Goal: Task Accomplishment & Management: Manage account settings

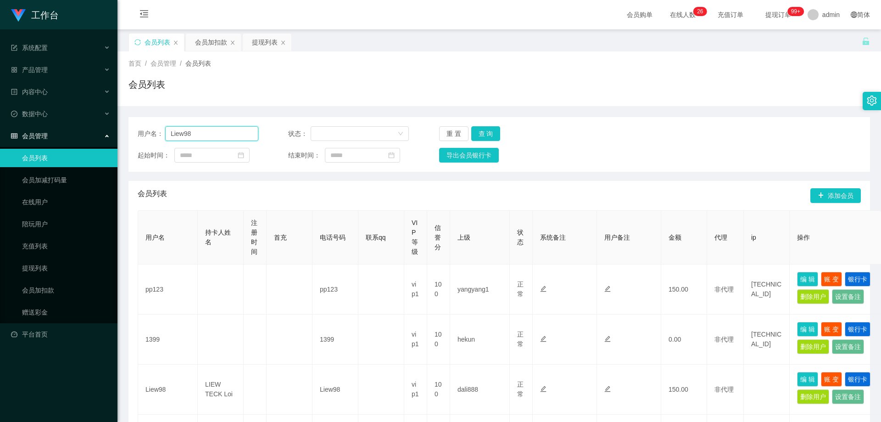
drag, startPoint x: 205, startPoint y: 134, endPoint x: 122, endPoint y: 136, distance: 83.0
click at [122, 136] on main "关闭左侧 关闭右侧 关闭其它 刷新页面 会员列表 会员加扣款 提现列表 首页 / 会员管理 / 会员列表 / 会员列表 用户名： Liew98 状态： 重 置…" at bounding box center [498, 411] width 763 height 764
paste input "R"
type input "R"
click at [473, 129] on button "查 询" at bounding box center [485, 133] width 29 height 15
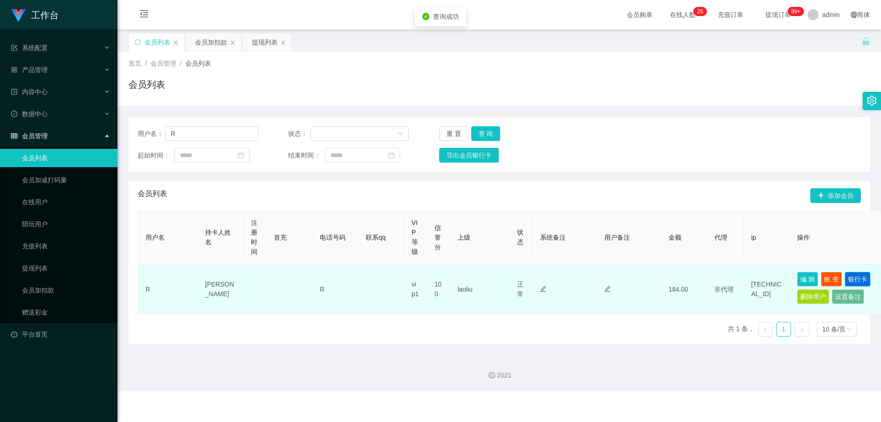
click at [473, 276] on button "银行卡" at bounding box center [857, 279] width 26 height 15
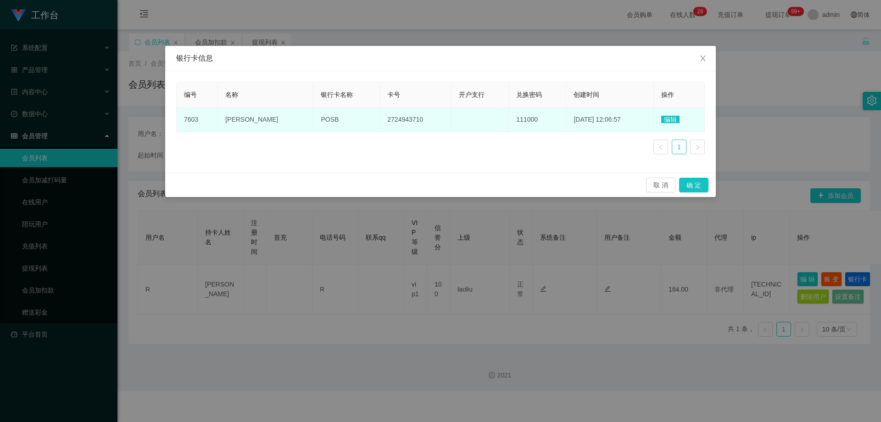
click at [473, 120] on span "编辑" at bounding box center [670, 119] width 18 height 7
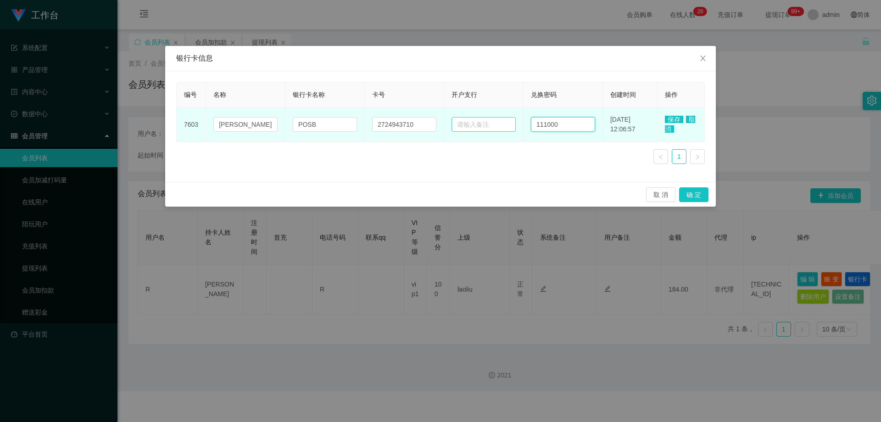
drag, startPoint x: 488, startPoint y: 125, endPoint x: 472, endPoint y: 127, distance: 15.7
click at [472, 127] on tr "7603 Wen POSB 2724943710 111000 [DATE] 12:06:57 保存 取消" at bounding box center [441, 124] width 528 height 34
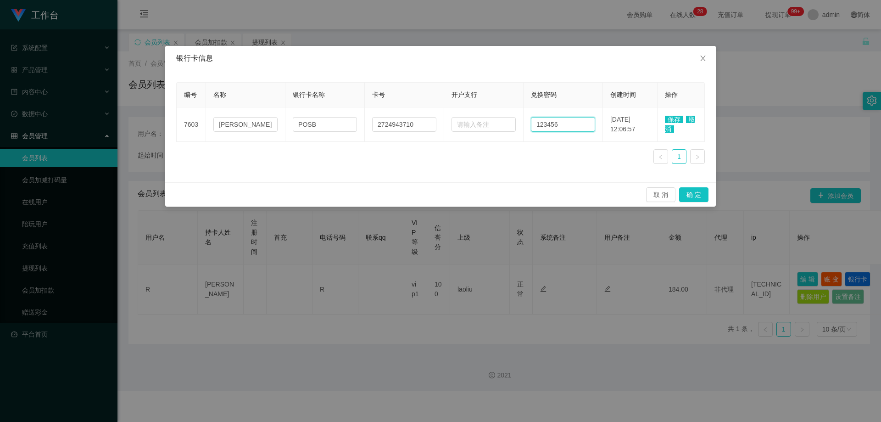
type input "123456"
click at [473, 119] on span "保存" at bounding box center [674, 119] width 18 height 7
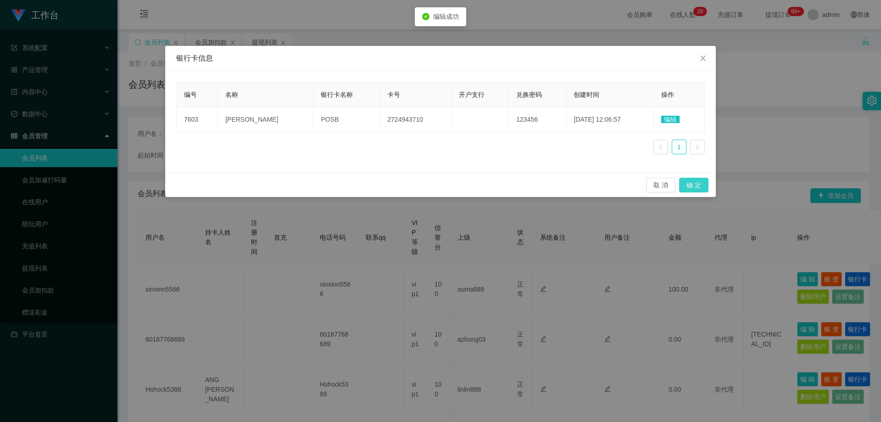
click at [473, 184] on button "确 定" at bounding box center [693, 185] width 29 height 15
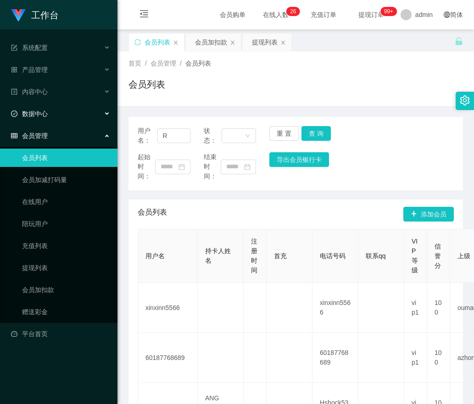
click at [100, 114] on div "数据中心" at bounding box center [58, 114] width 117 height 18
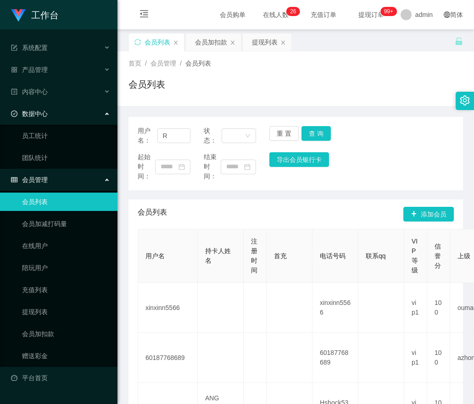
click at [100, 113] on div "数据中心" at bounding box center [58, 114] width 117 height 18
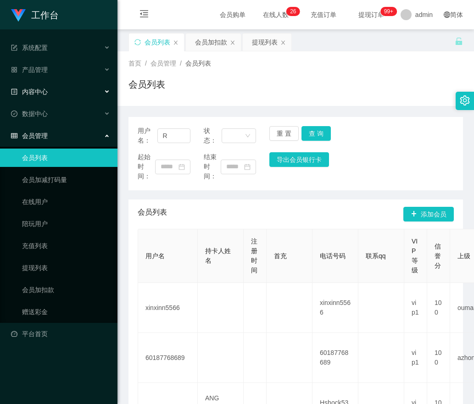
click at [104, 95] on div "内容中心" at bounding box center [58, 92] width 117 height 18
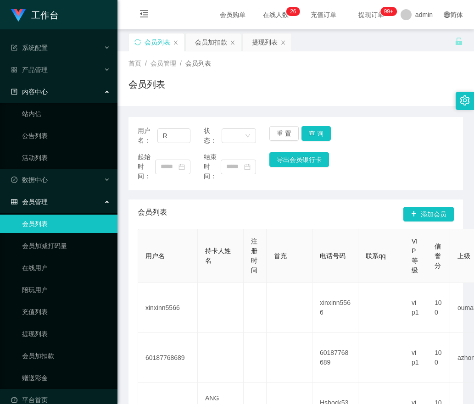
click at [104, 95] on div "内容中心" at bounding box center [58, 92] width 117 height 18
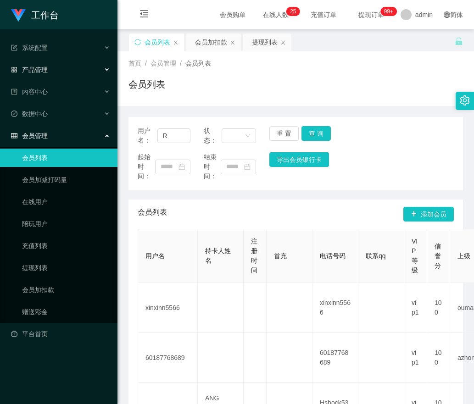
click at [101, 77] on div "产品管理" at bounding box center [58, 70] width 117 height 18
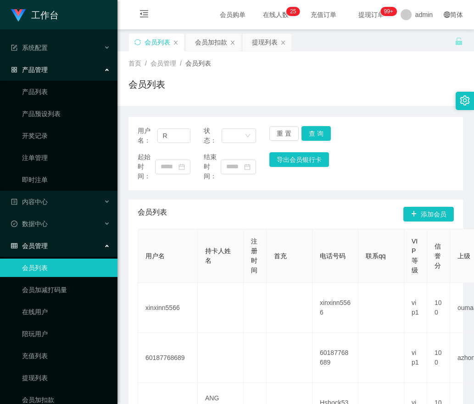
click at [101, 77] on div "产品管理" at bounding box center [58, 70] width 117 height 18
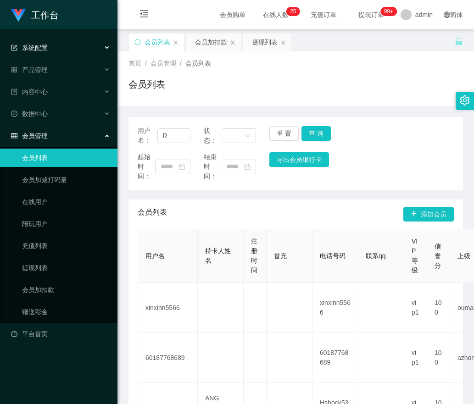
click at [100, 39] on div "系统配置" at bounding box center [58, 48] width 117 height 18
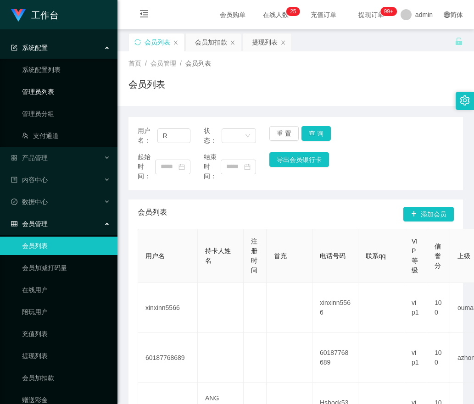
click at [38, 94] on link "管理员列表" at bounding box center [66, 92] width 88 height 18
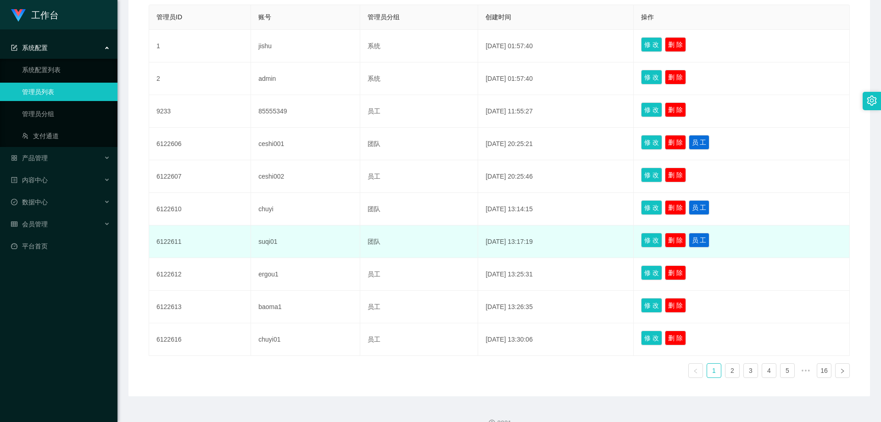
scroll to position [229, 0]
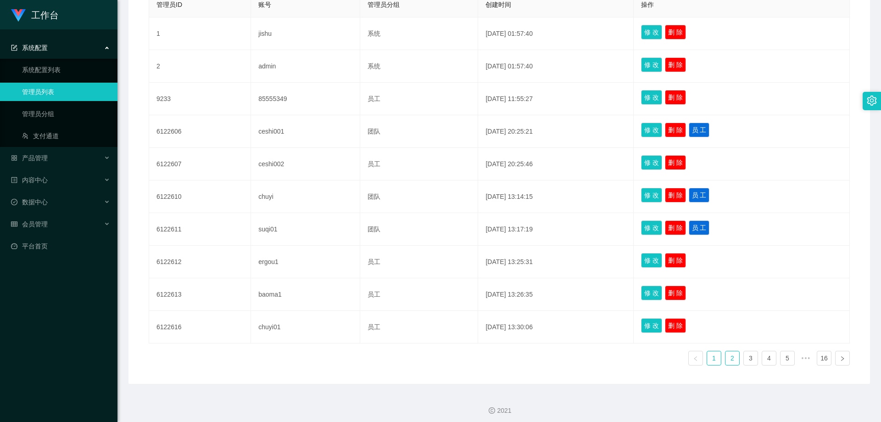
click at [473, 363] on link "2" at bounding box center [732, 358] width 14 height 14
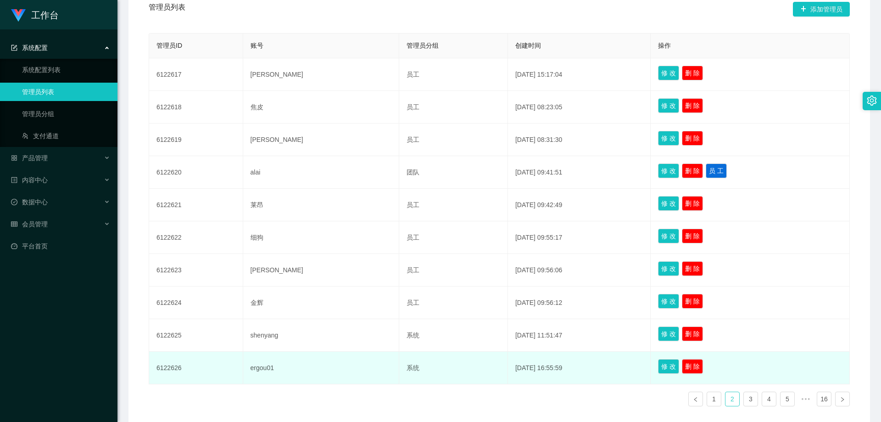
scroll to position [234, 0]
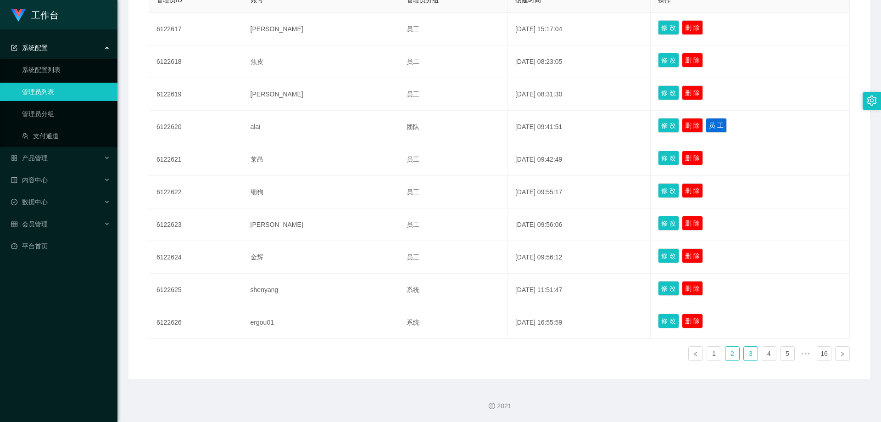
click at [473, 356] on link "3" at bounding box center [751, 353] width 14 height 14
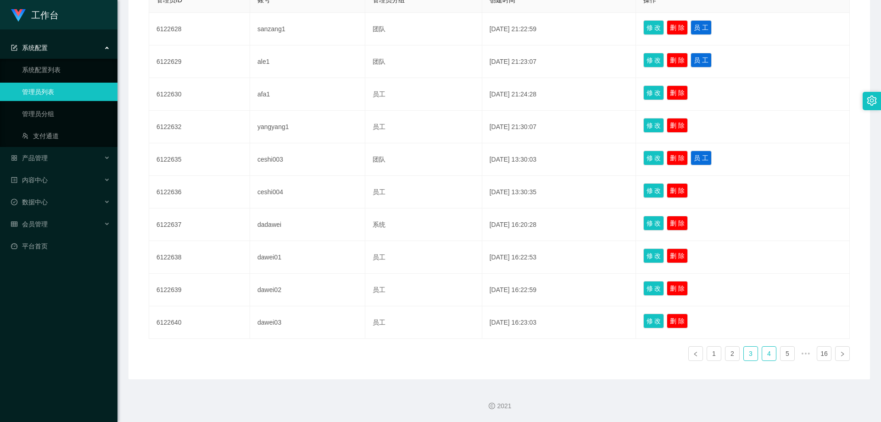
click at [473, 355] on link "4" at bounding box center [769, 353] width 14 height 14
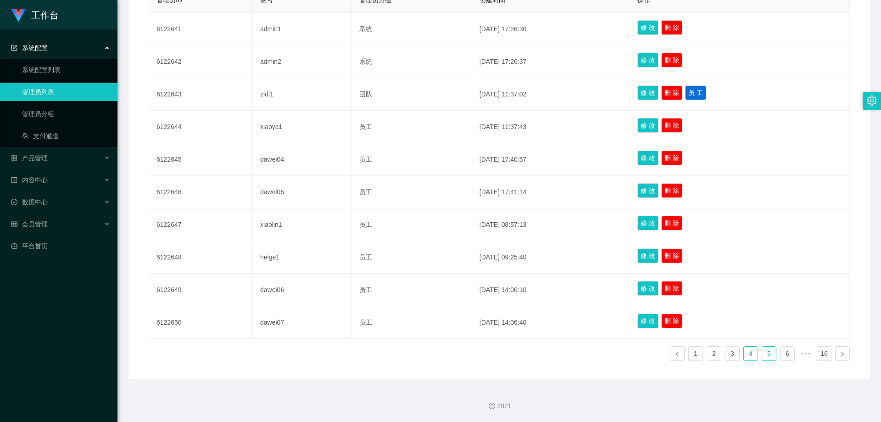
click at [473, 357] on link "5" at bounding box center [769, 353] width 14 height 14
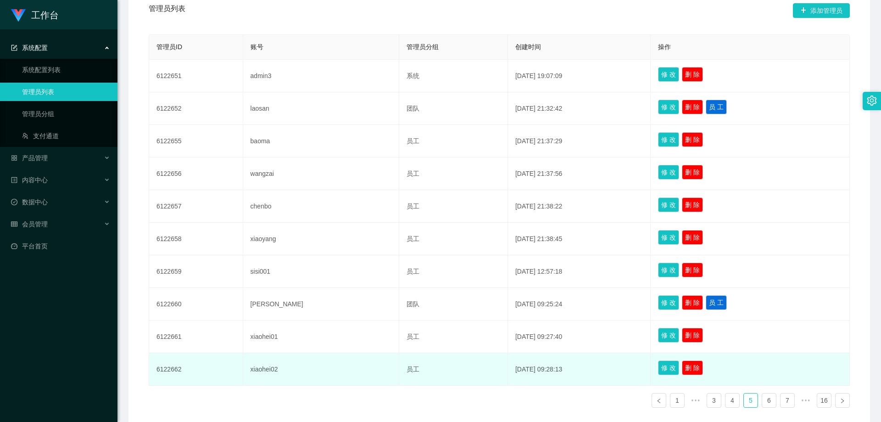
scroll to position [142, 0]
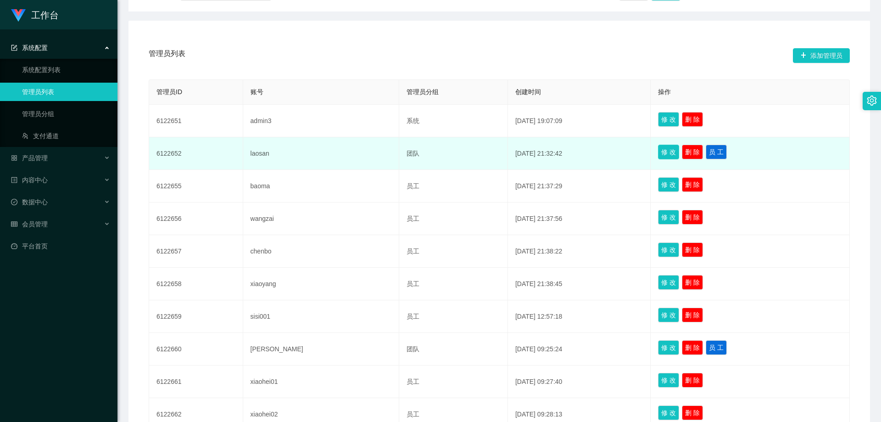
click at [473, 154] on button "修 改" at bounding box center [668, 151] width 21 height 15
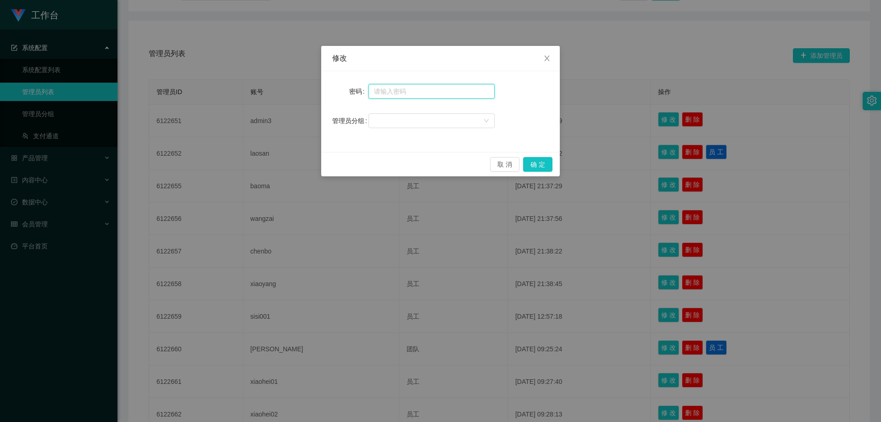
click at [442, 91] on input "text" at bounding box center [431, 91] width 126 height 15
click at [448, 117] on div at bounding box center [428, 121] width 109 height 14
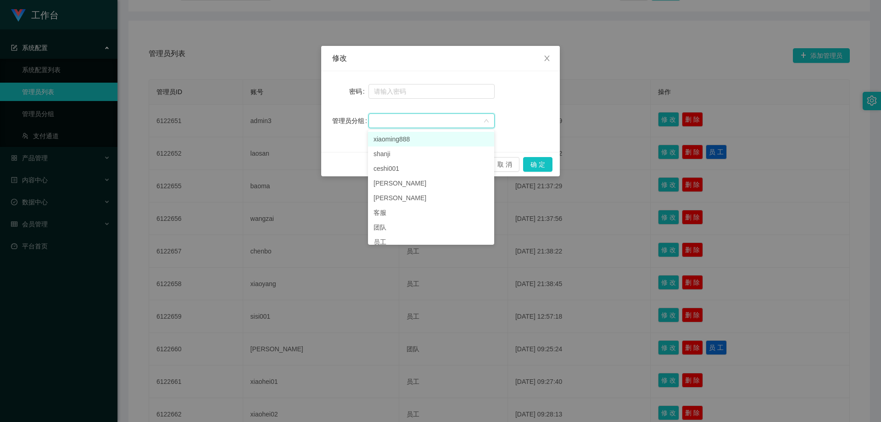
click at [448, 117] on div at bounding box center [428, 121] width 109 height 14
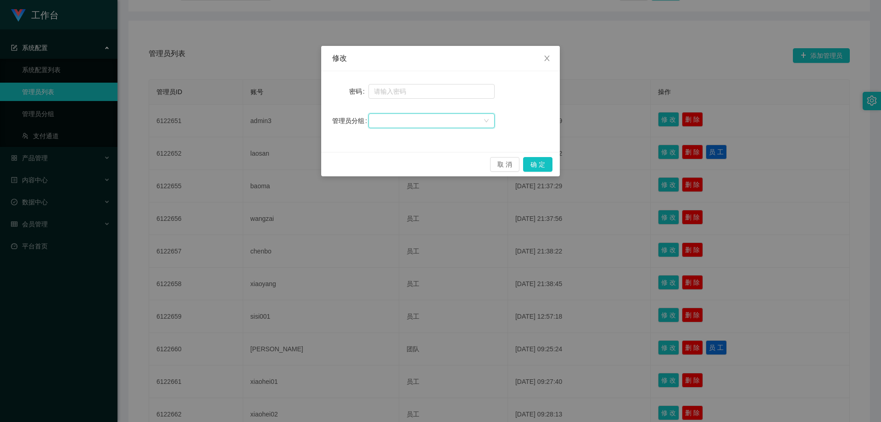
click at [473, 198] on div "修改 密码 管理员分组 取 消 确 定" at bounding box center [440, 211] width 881 height 422
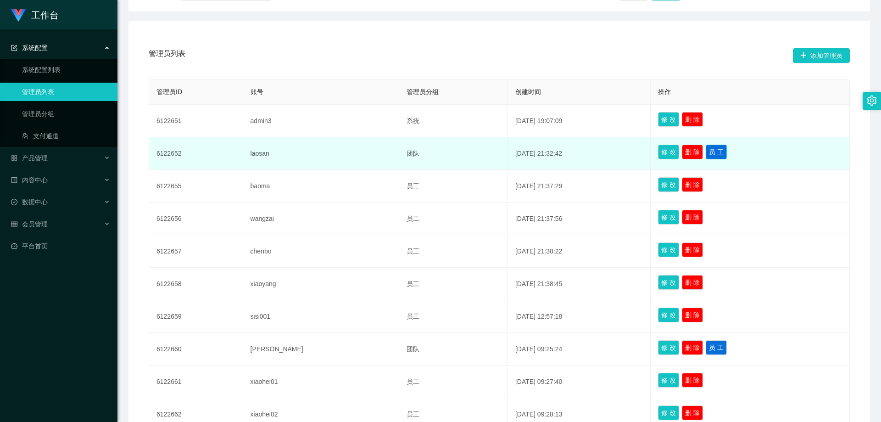
click at [473, 153] on button "员 工" at bounding box center [715, 151] width 21 height 15
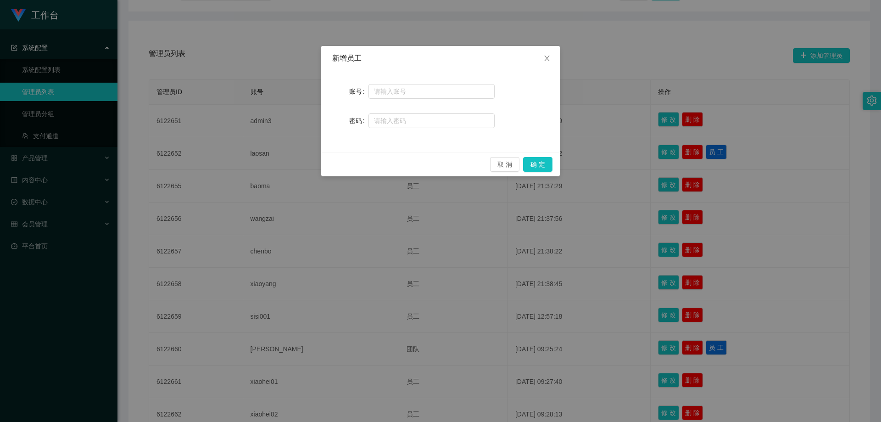
click at [473, 163] on div "新增员工 账号 密码 取 消 确 定" at bounding box center [440, 211] width 881 height 422
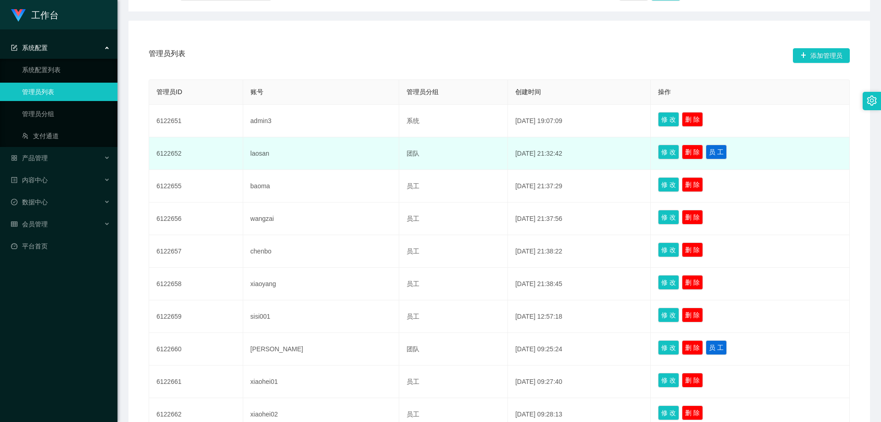
click at [399, 153] on td "团队" at bounding box center [453, 153] width 109 height 33
click at [473, 146] on button "修 改" at bounding box center [668, 151] width 21 height 15
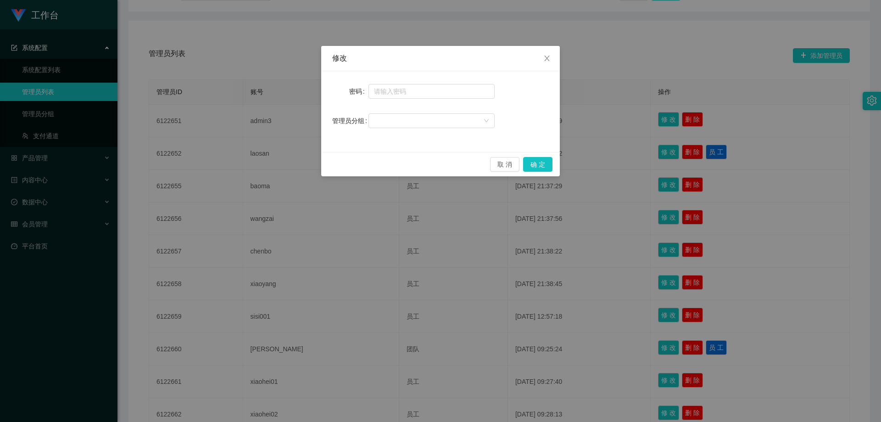
click at [471, 130] on div "密码 管理员分组" at bounding box center [440, 111] width 239 height 81
click at [470, 118] on div at bounding box center [428, 121] width 109 height 14
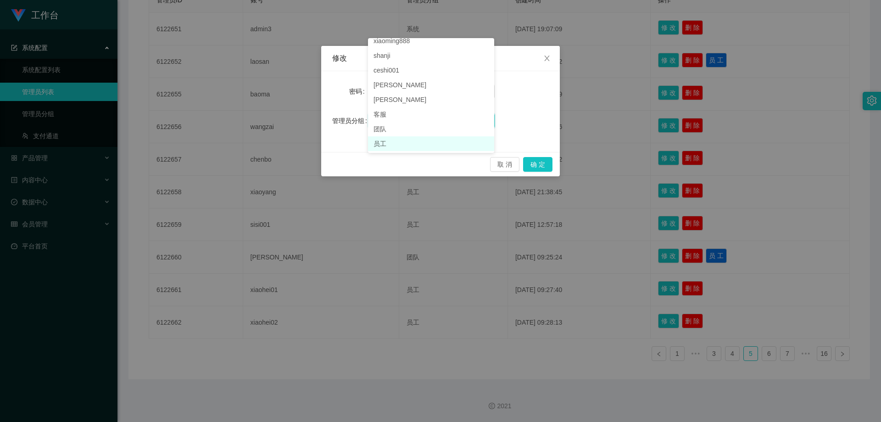
scroll to position [0, 0]
click at [473, 57] on icon "图标: close" at bounding box center [546, 58] width 7 height 7
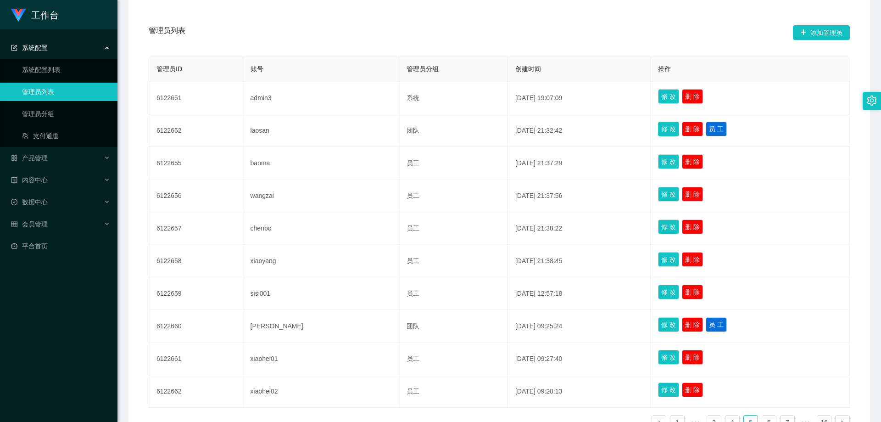
scroll to position [96, 0]
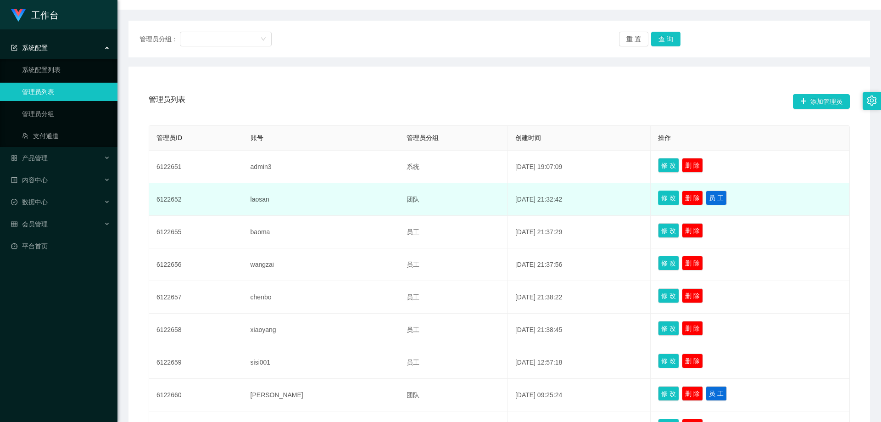
click at [473, 200] on button "修 改" at bounding box center [668, 197] width 21 height 15
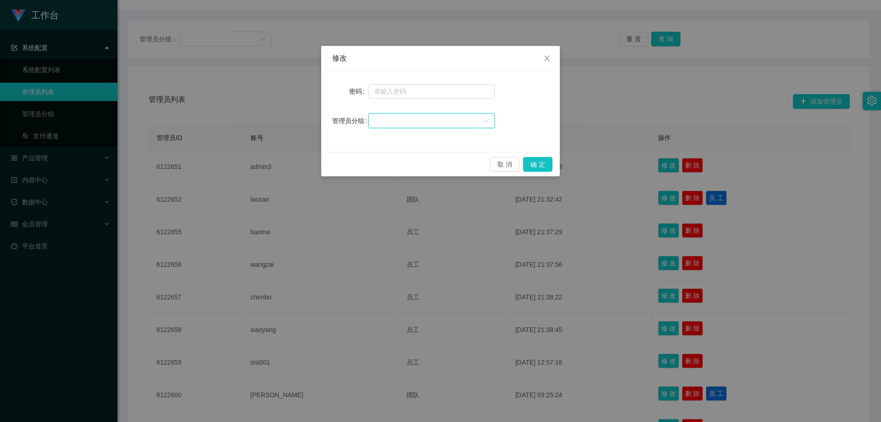
click at [447, 127] on div at bounding box center [428, 121] width 109 height 14
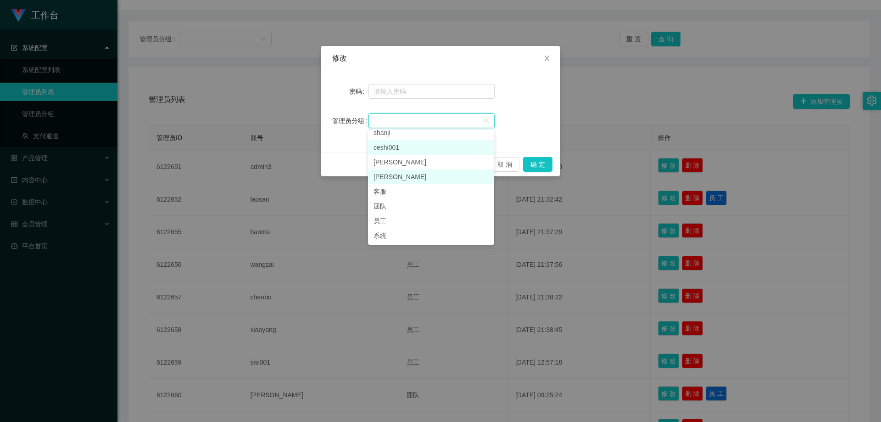
scroll to position [142, 0]
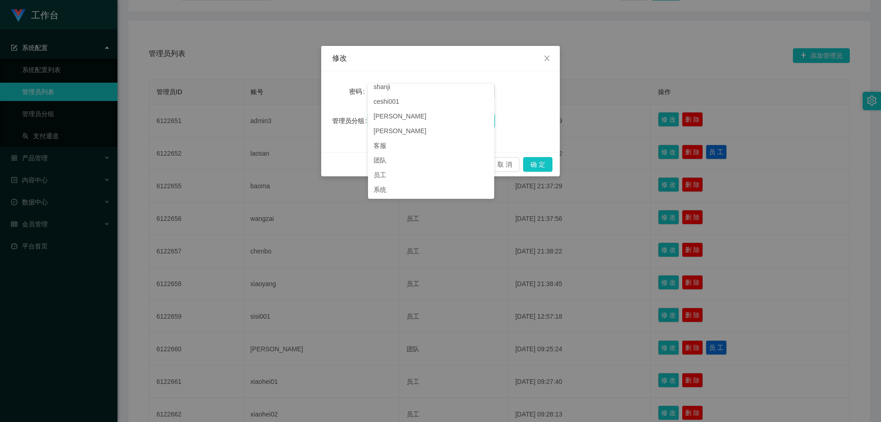
click at [473, 183] on div "修改 密码 管理员分组 取 消 确 定" at bounding box center [440, 211] width 881 height 422
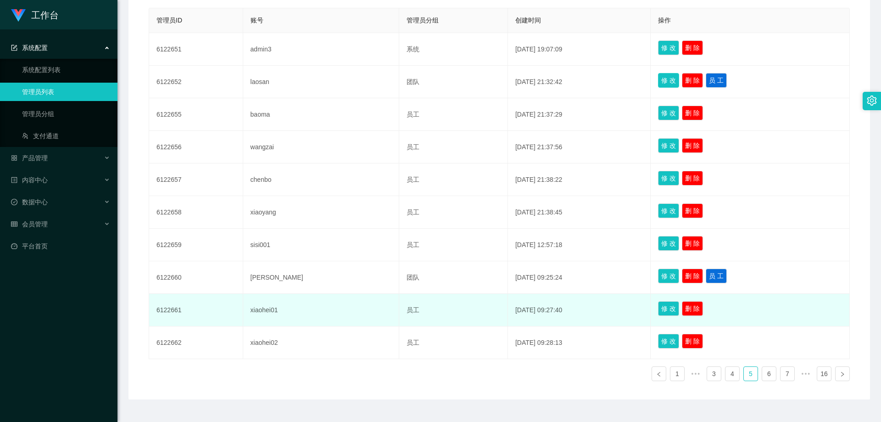
scroll to position [234, 0]
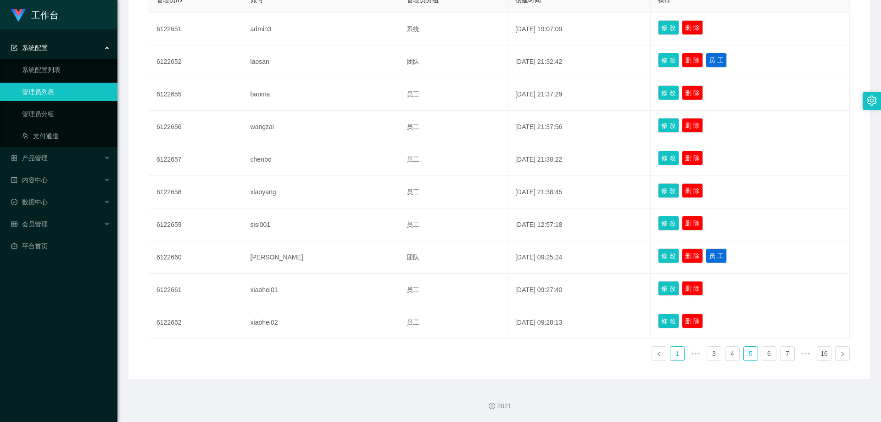
click at [473, 355] on link "1" at bounding box center [677, 353] width 14 height 14
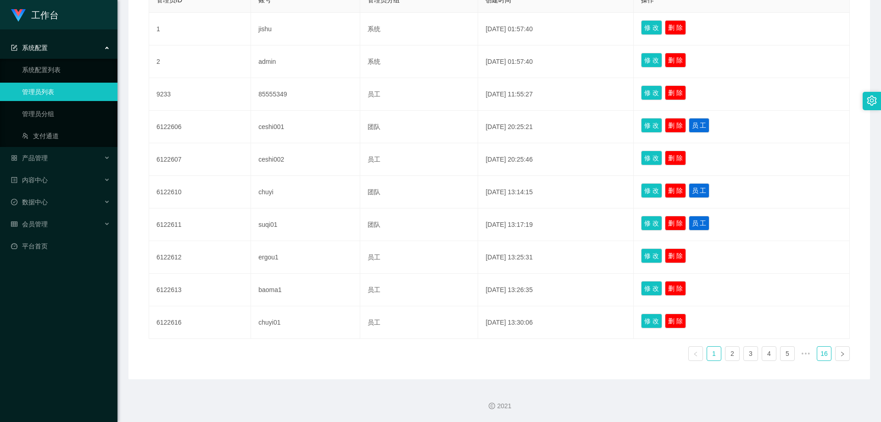
click at [473, 358] on link "16" at bounding box center [824, 353] width 14 height 14
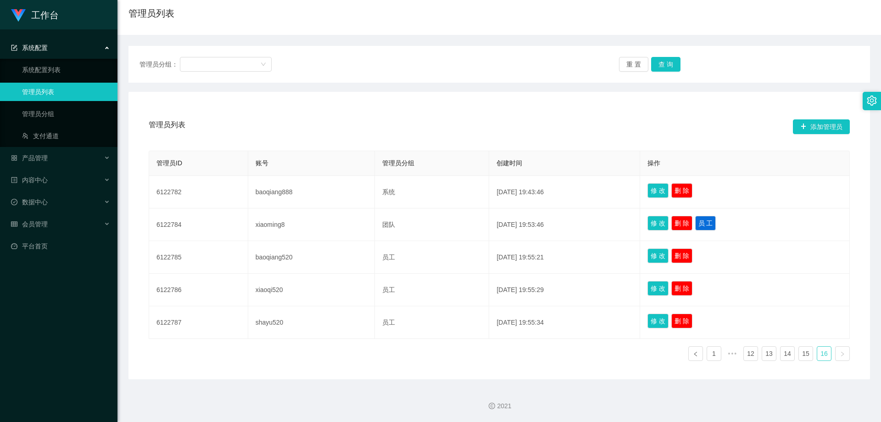
scroll to position [71, 0]
click at [473, 357] on link "15" at bounding box center [806, 353] width 14 height 14
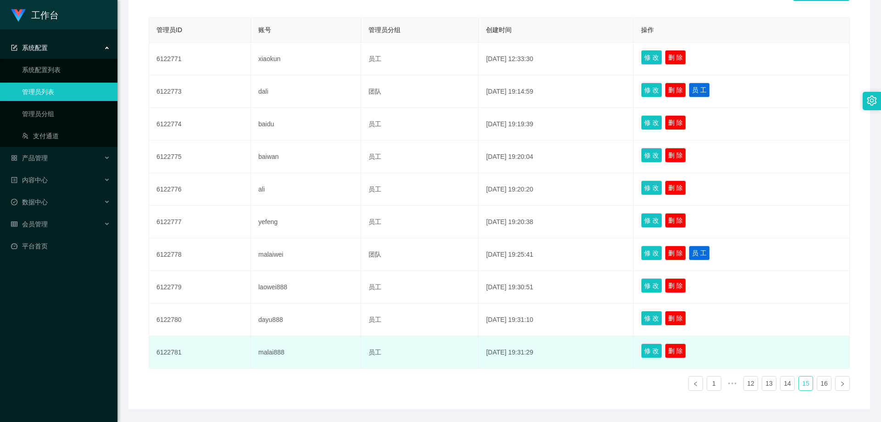
scroll to position [188, 0]
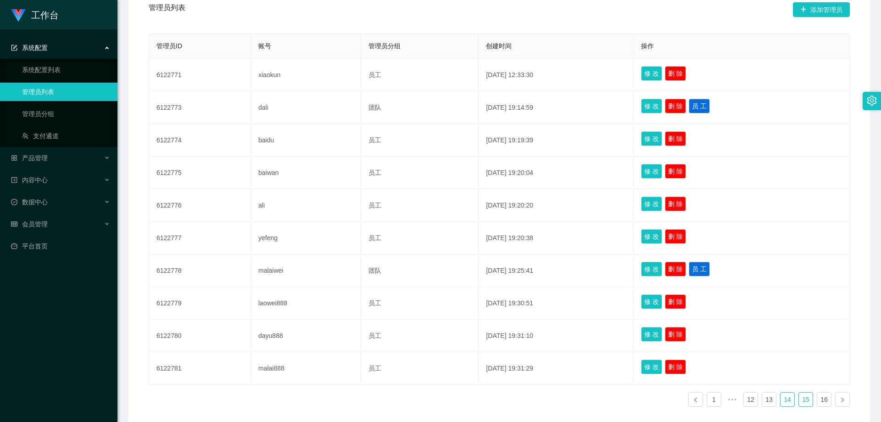
click at [473, 400] on link "14" at bounding box center [787, 399] width 14 height 14
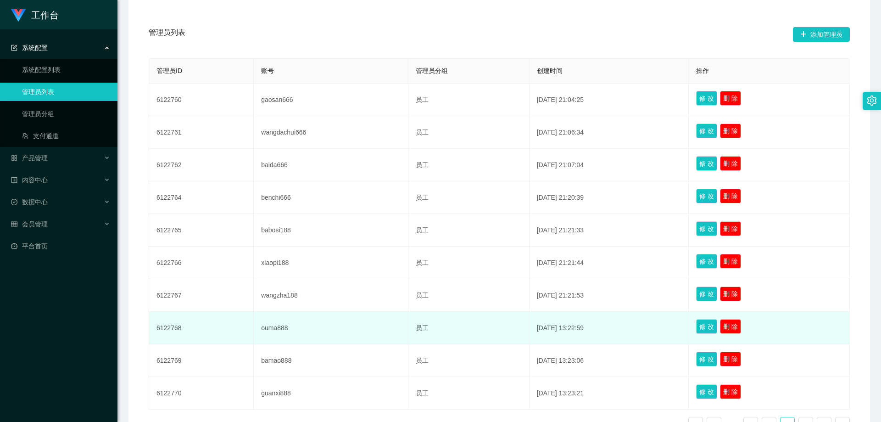
scroll to position [234, 0]
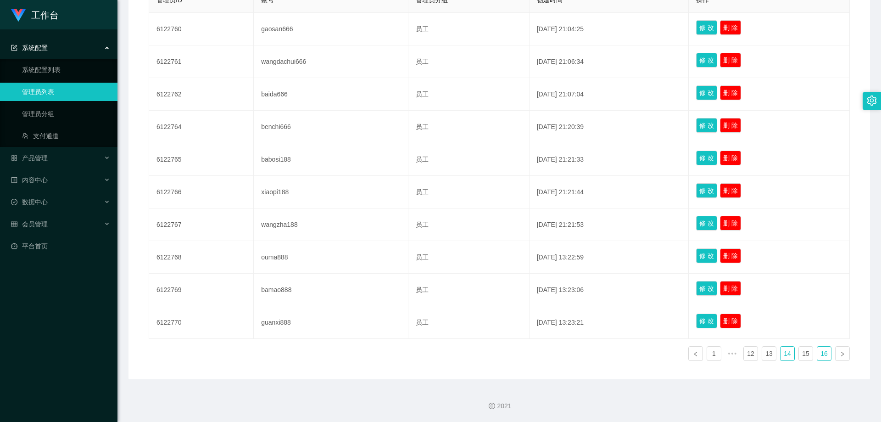
click at [473, 357] on link "16" at bounding box center [824, 353] width 14 height 14
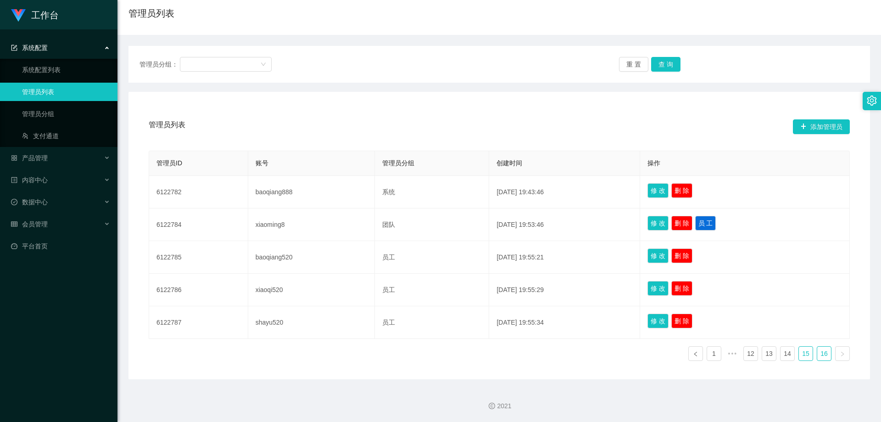
click at [473, 355] on link "15" at bounding box center [806, 353] width 14 height 14
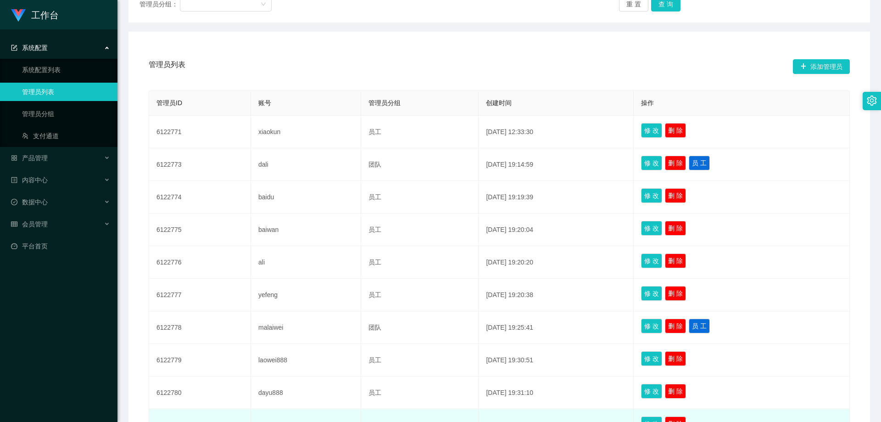
scroll to position [234, 0]
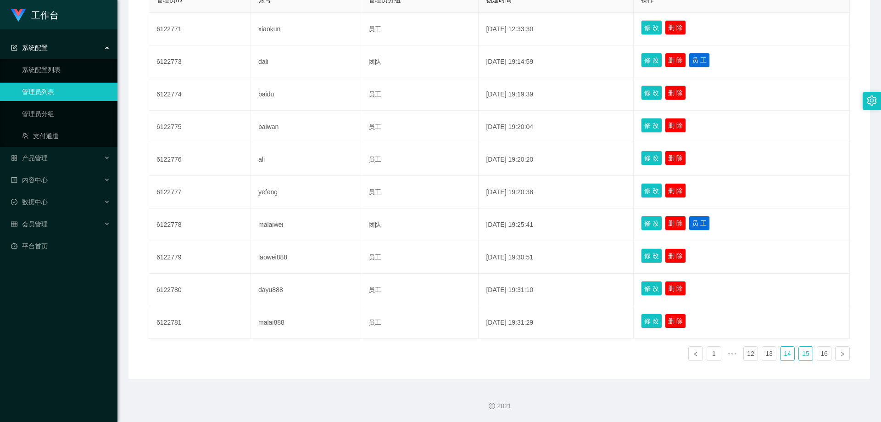
click at [473, 353] on link "14" at bounding box center [787, 353] width 14 height 14
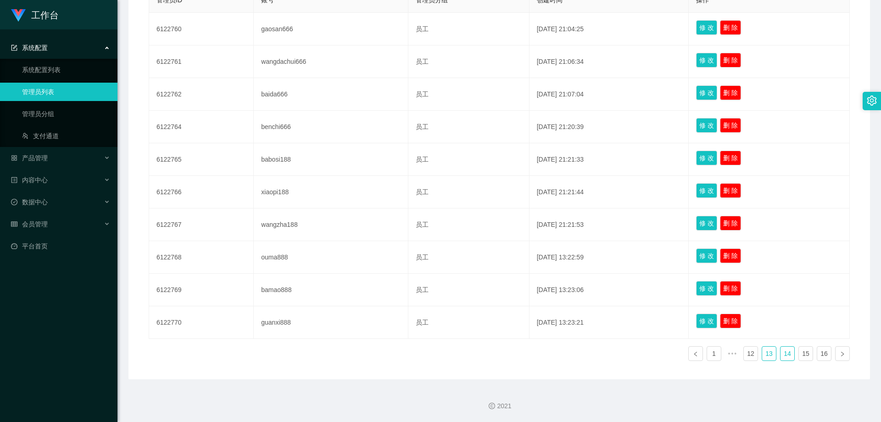
click at [473, 355] on link "13" at bounding box center [769, 353] width 14 height 14
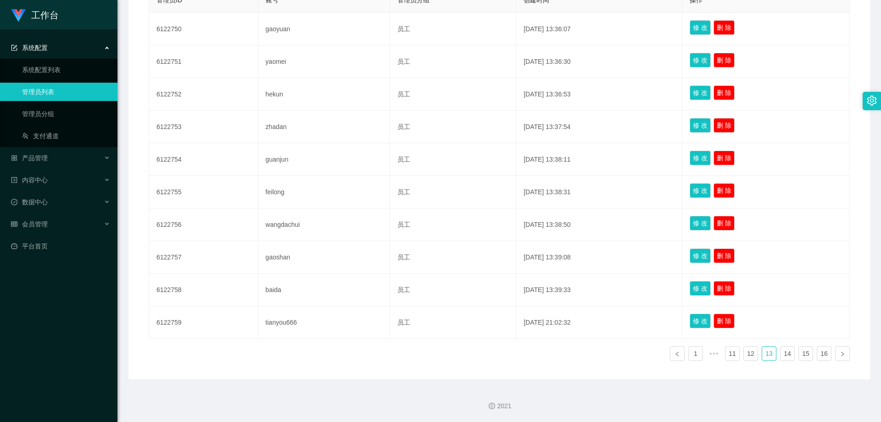
click at [473, 354] on ul "1 ••• 11 12 13 14 15 16" at bounding box center [760, 353] width 180 height 15
click at [473, 354] on link "12" at bounding box center [751, 353] width 14 height 14
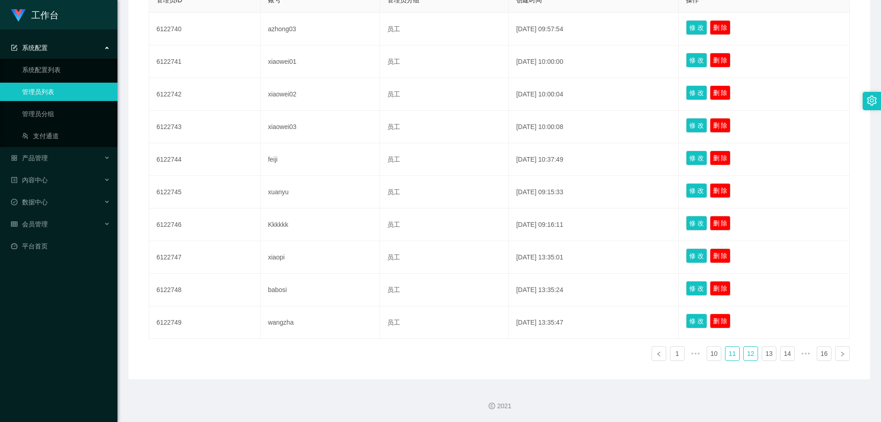
click at [473, 353] on link "11" at bounding box center [732, 353] width 14 height 14
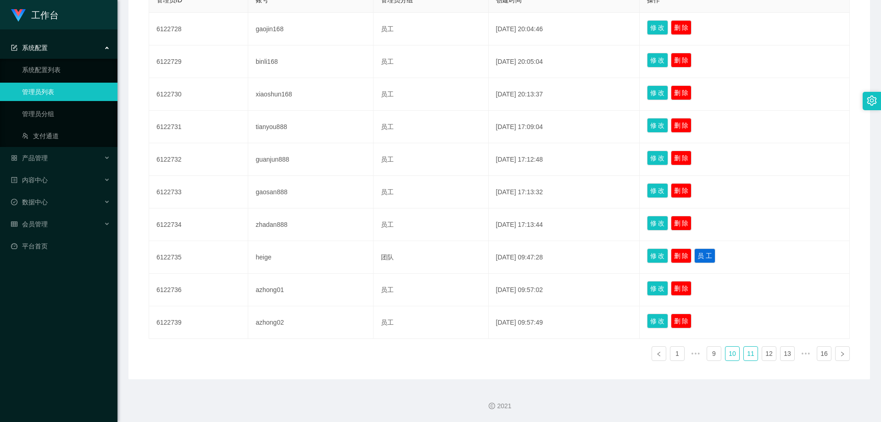
click at [473, 352] on link "10" at bounding box center [732, 353] width 14 height 14
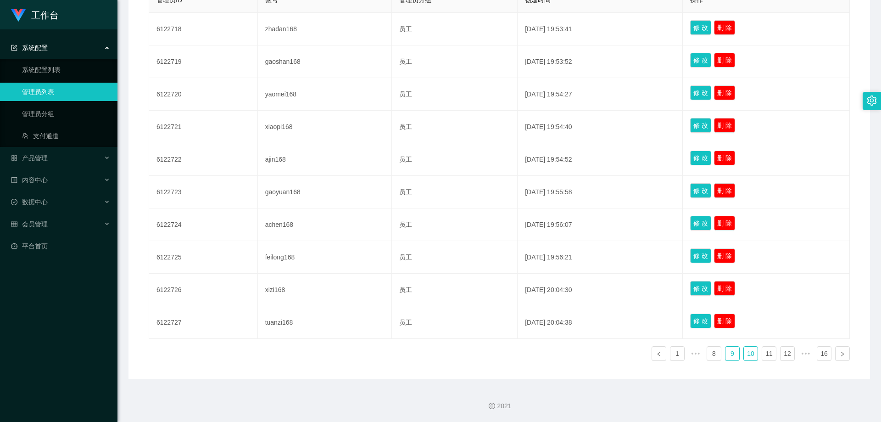
click at [473, 354] on link "9" at bounding box center [732, 353] width 14 height 14
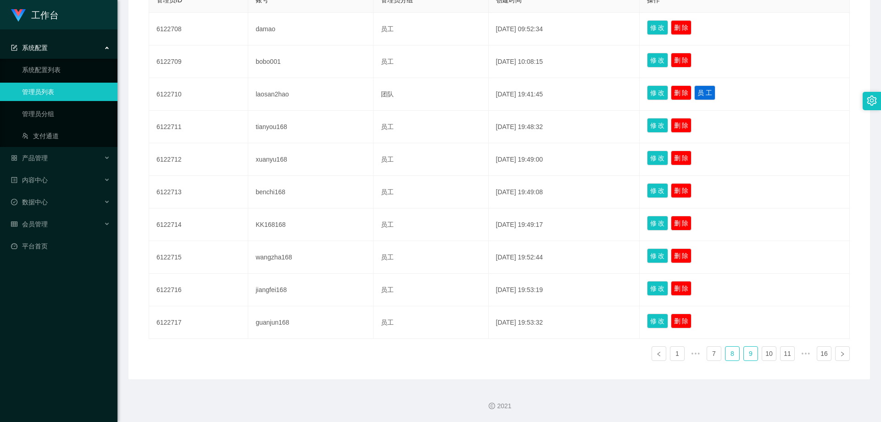
click at [473, 353] on link "8" at bounding box center [732, 353] width 14 height 14
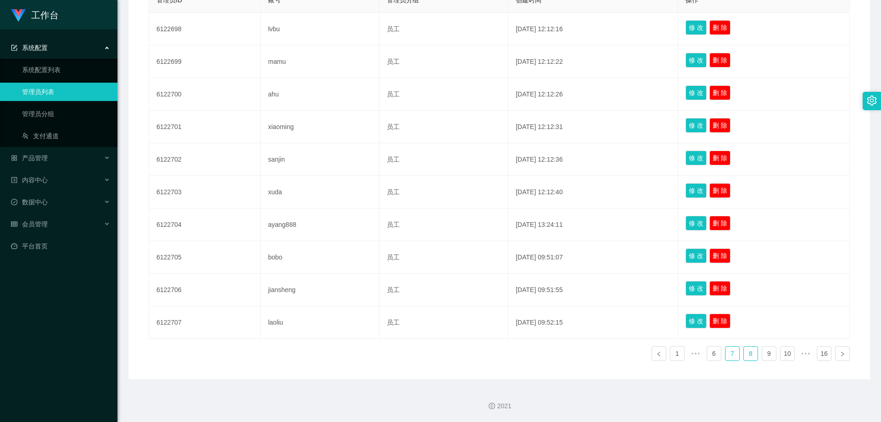
click at [473, 358] on link "7" at bounding box center [732, 353] width 14 height 14
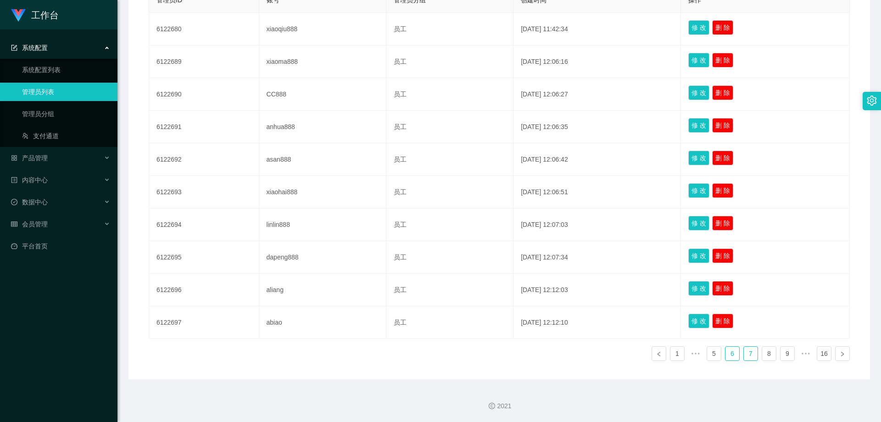
click at [473, 357] on link "6" at bounding box center [732, 353] width 14 height 14
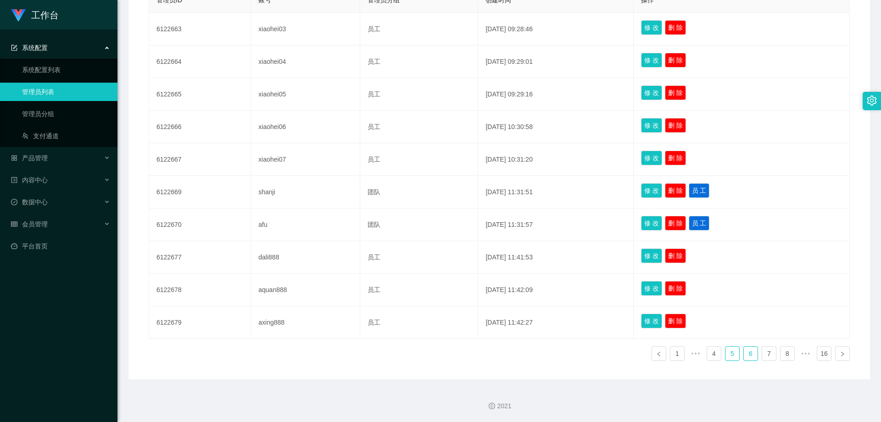
click at [473, 355] on link "5" at bounding box center [732, 353] width 14 height 14
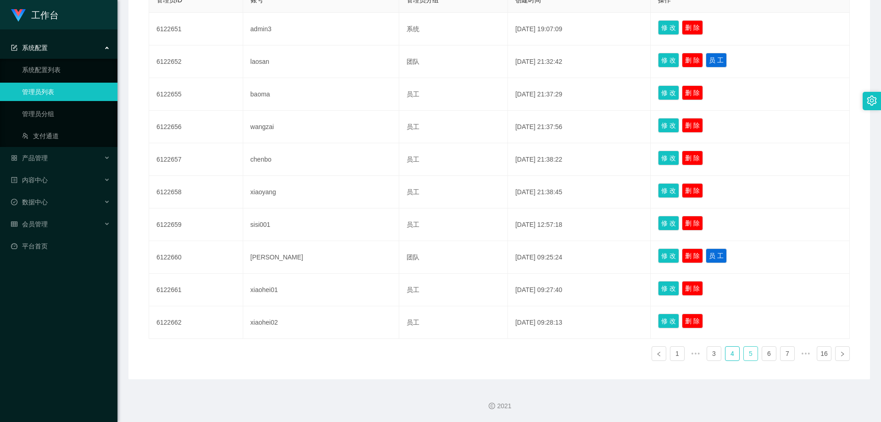
scroll to position [96, 0]
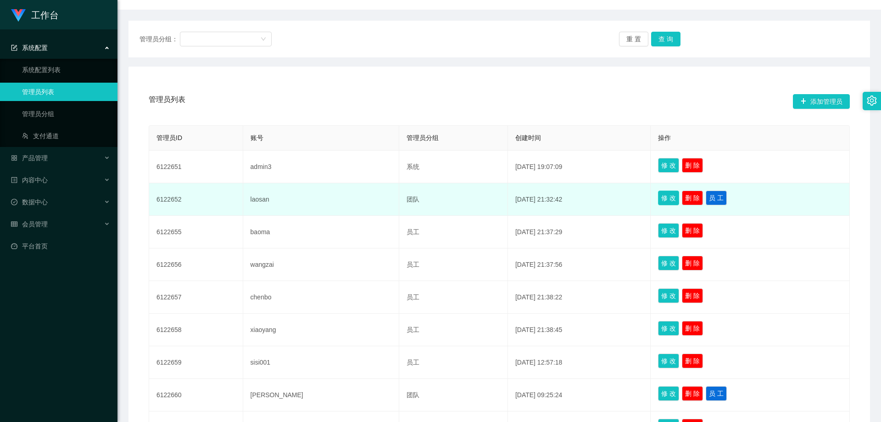
click at [473, 197] on button "修 改" at bounding box center [668, 197] width 21 height 15
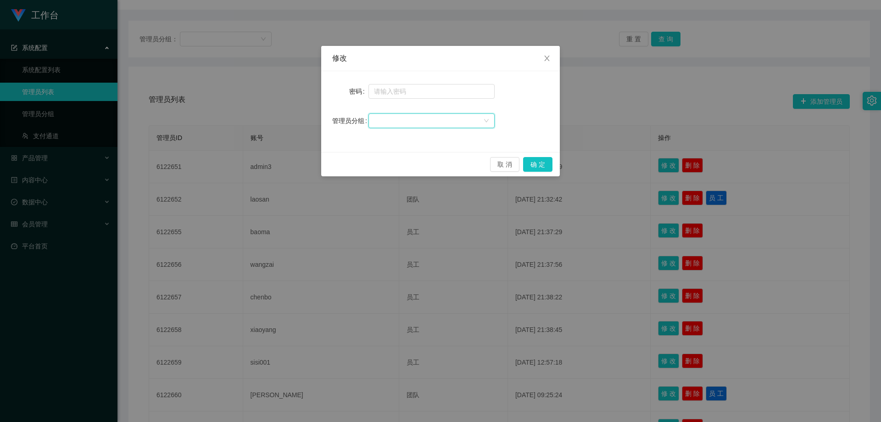
click at [457, 118] on div at bounding box center [428, 121] width 109 height 14
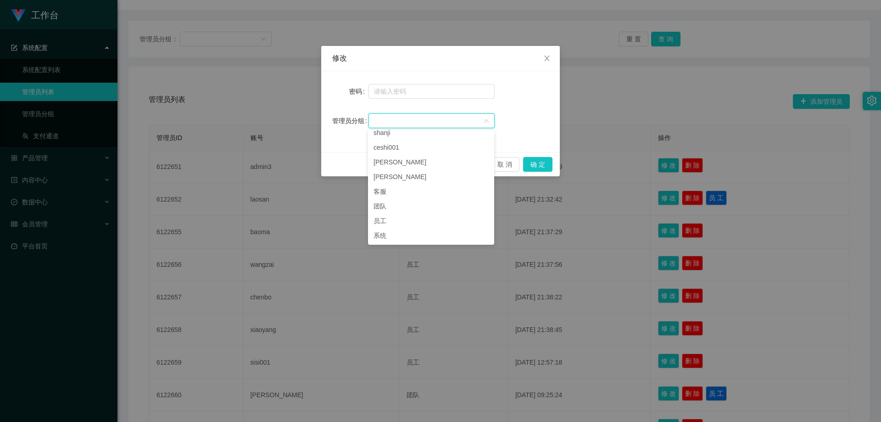
click at [473, 137] on div "修改 密码 管理员分组 取 消 确 定" at bounding box center [440, 211] width 881 height 422
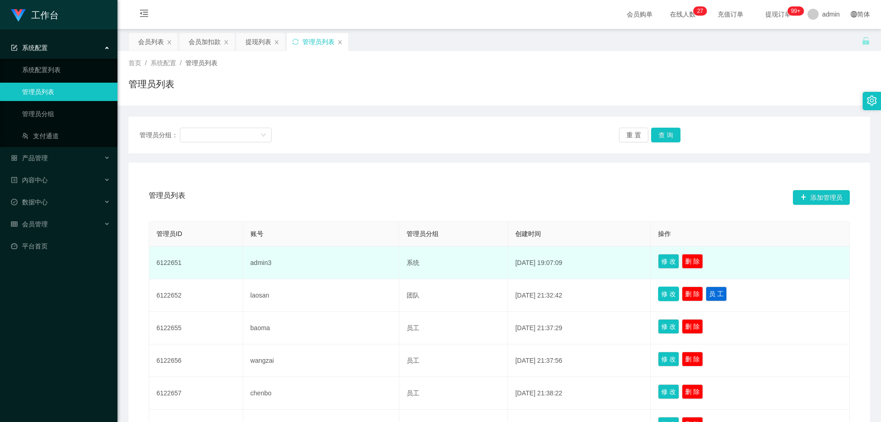
scroll to position [0, 0]
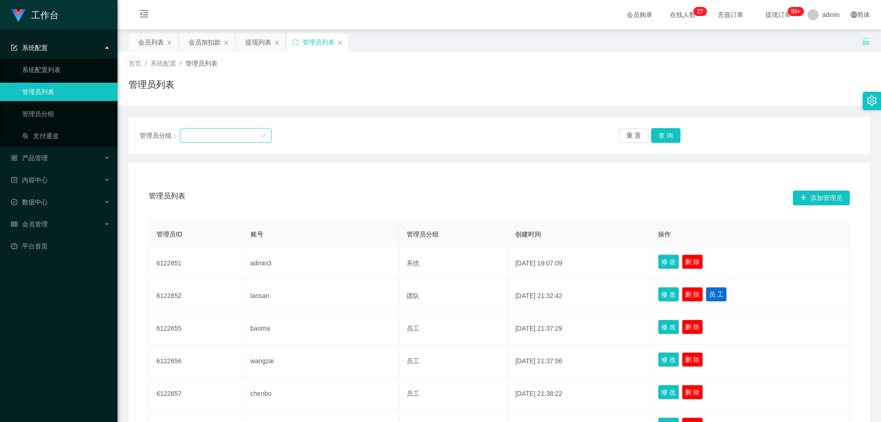
click at [249, 133] on div at bounding box center [222, 135] width 75 height 14
click at [339, 161] on div "管理员分组： 重 置 查 询 管理员列表 添加管理员 管理员ID 账号 管理员分组 创建时间 操作 6122651 admin3 系统 [DATE] 19:0…" at bounding box center [498, 365] width 741 height 496
click at [71, 73] on link "系统配置列表" at bounding box center [66, 70] width 88 height 18
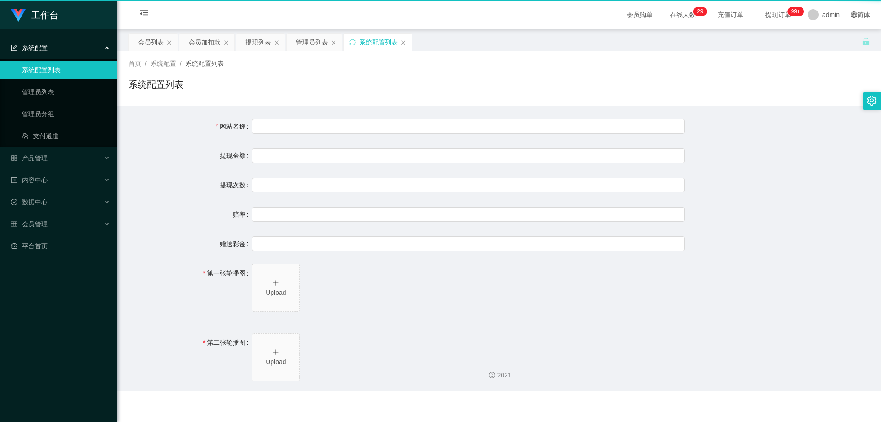
type input "工作台"
type input "40"
type input "1000000"
type input "100"
type input "0"
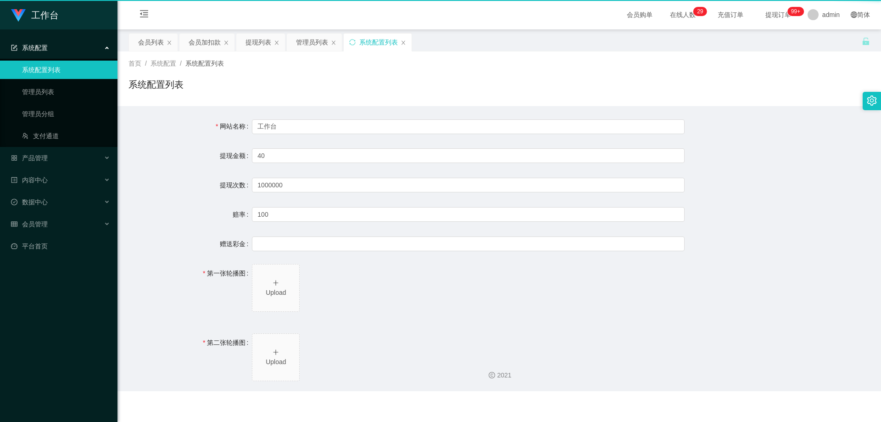
type input "[URL][DOMAIN_NAME]"
type input "平台工作台使用规则"
type input "为保障用户权益及平台运营秩序，请您严格遵守以下工作台使用规范："
type input "一、提现规则 最低提现限制：工作台账户积分满 10 积分后方可申请提现。"
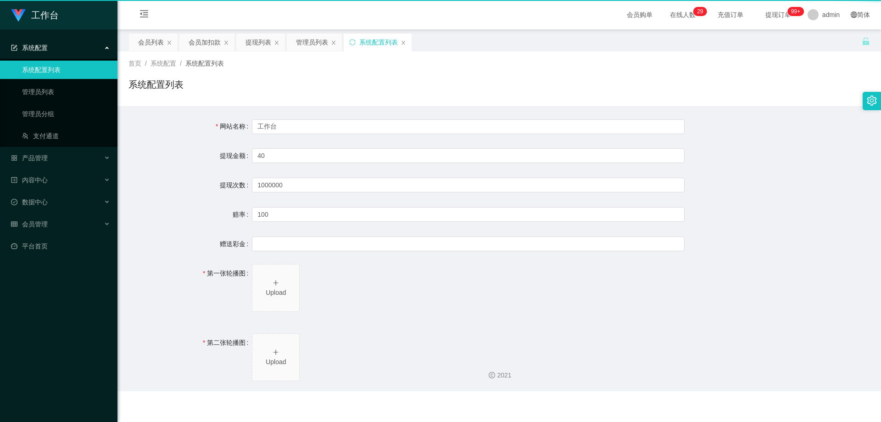
type input "二、积分管理 首次高额积分提醒：当工作台账户积分首次超过 20,000 积分时，系统将暂停自动提现。用户需联系平台活动经理进行手动审核及分笔提现。"
type input "三、任务接单规范 下单须知："
type input "所有任务需严格按照平台活动经理的指导流程进行操作。"
type input "严禁私下接单、绕过系统或通过非官方渠道接单（如通过个人账号、自行匹配等方式）。"
type input "·违规操作可能导致任务失败，并视情节冻结工作台账户或永久封禁账号。"
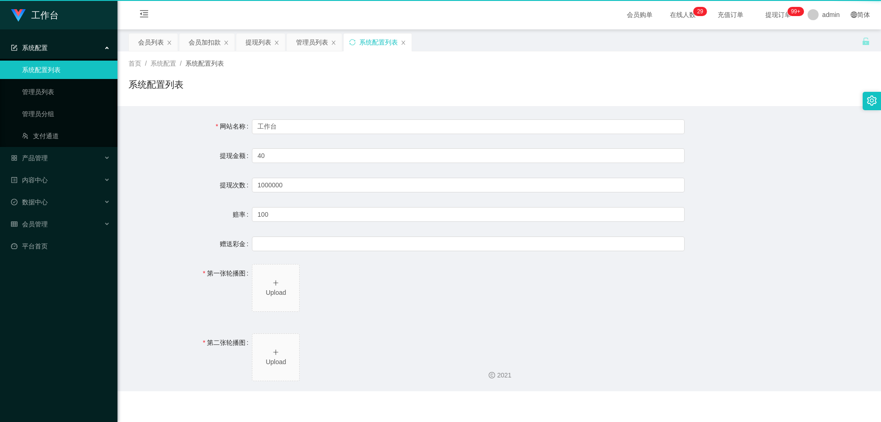
type input "系统任务对接要求："
type input "若未按指导流程操作或擅自修改操作步骤，系统将无法正确识别并分配任务，导致任务失败。"
type input "·因此类行为造成损失，平台将不予补偿，且有权限制或终止用户账号的工作权限。"
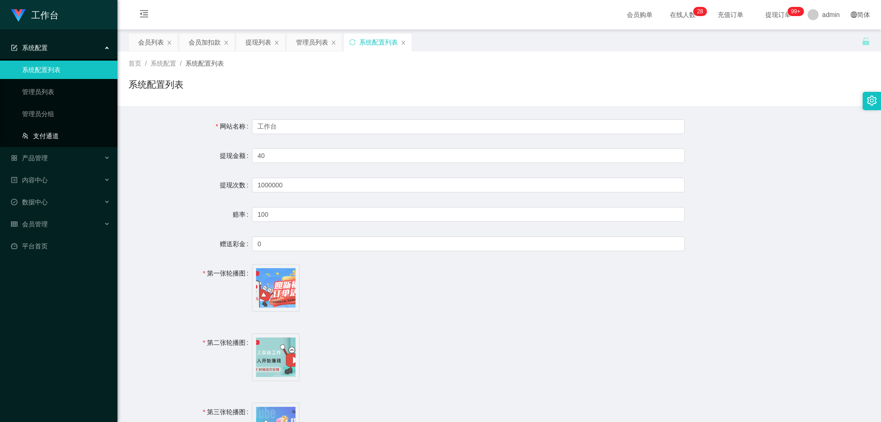
click at [69, 132] on link "支付通道" at bounding box center [66, 136] width 88 height 18
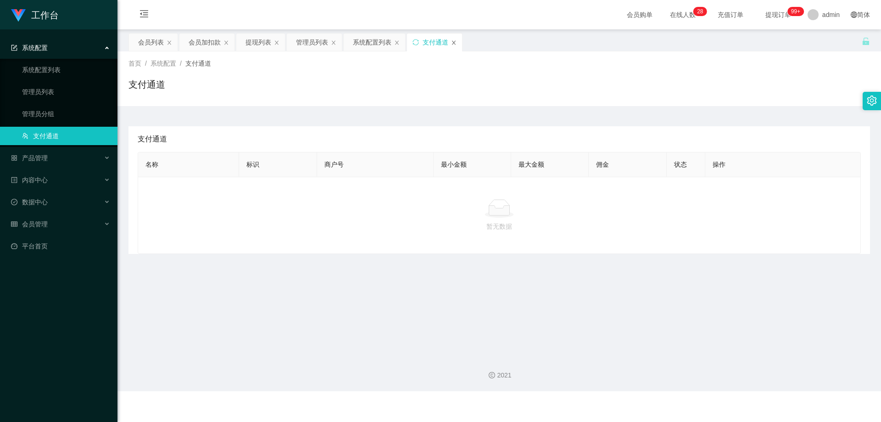
click at [455, 43] on icon "图标: close" at bounding box center [454, 43] width 6 height 6
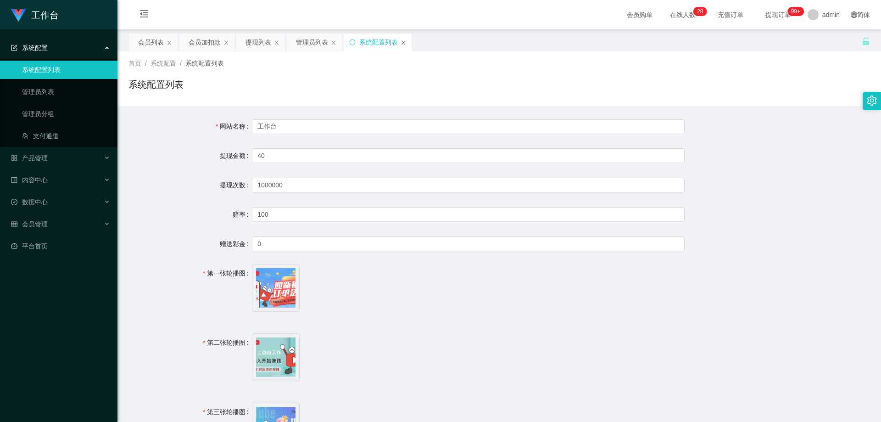
click at [403, 42] on icon "图标: close" at bounding box center [403, 43] width 6 height 6
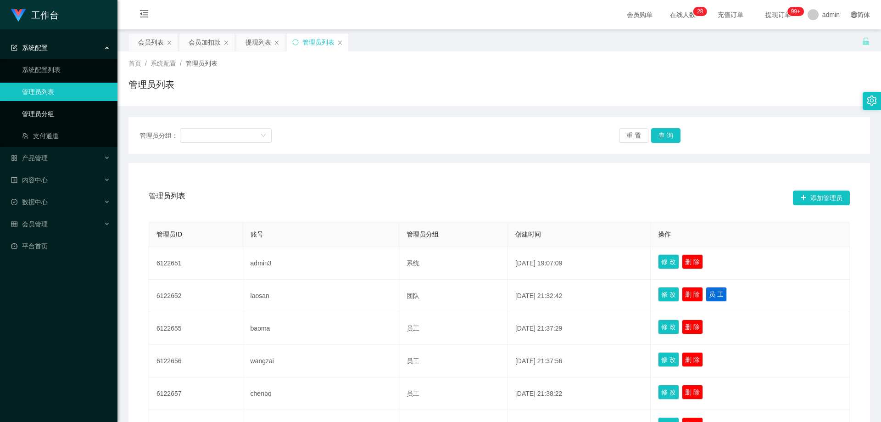
click at [62, 107] on link "管理员分组" at bounding box center [66, 114] width 88 height 18
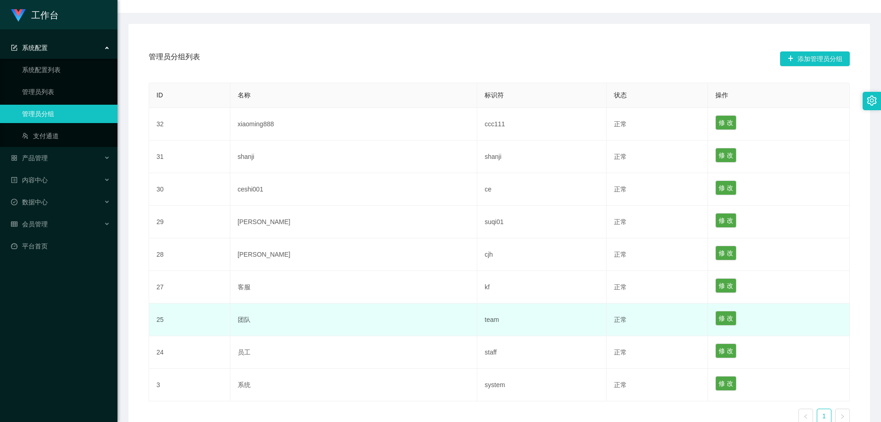
scroll to position [155, 0]
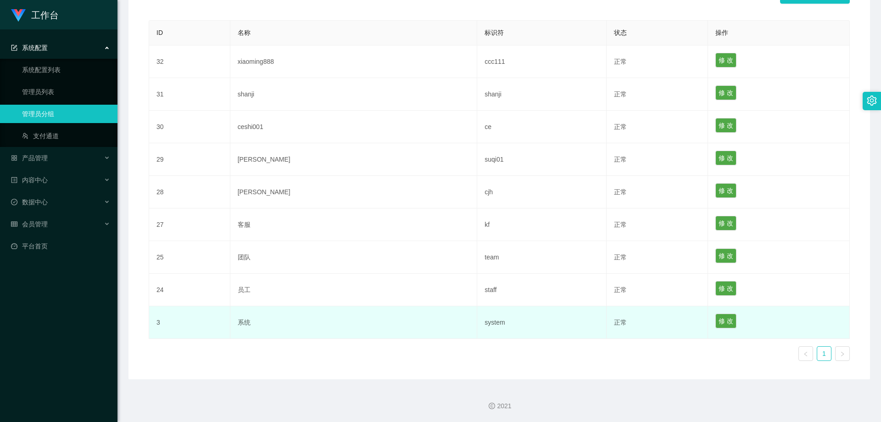
click at [253, 322] on td "系统" at bounding box center [353, 322] width 247 height 33
click at [254, 321] on td "系统" at bounding box center [353, 322] width 247 height 33
drag, startPoint x: 306, startPoint y: 322, endPoint x: 362, endPoint y: 322, distance: 56.0
click at [306, 322] on td "系统" at bounding box center [353, 322] width 247 height 33
click at [473, 323] on td "system" at bounding box center [541, 322] width 129 height 33
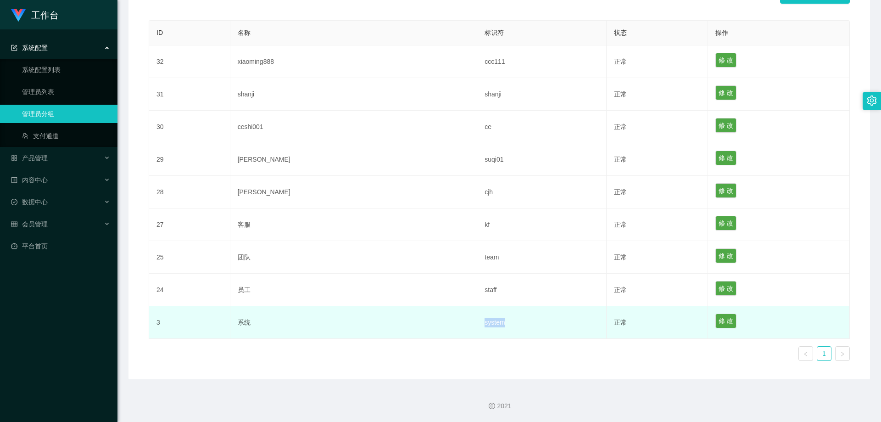
click at [473, 323] on td "system" at bounding box center [541, 322] width 129 height 33
click at [473, 331] on td "system" at bounding box center [541, 322] width 129 height 33
click at [473, 321] on button "修 改" at bounding box center [725, 320] width 21 height 15
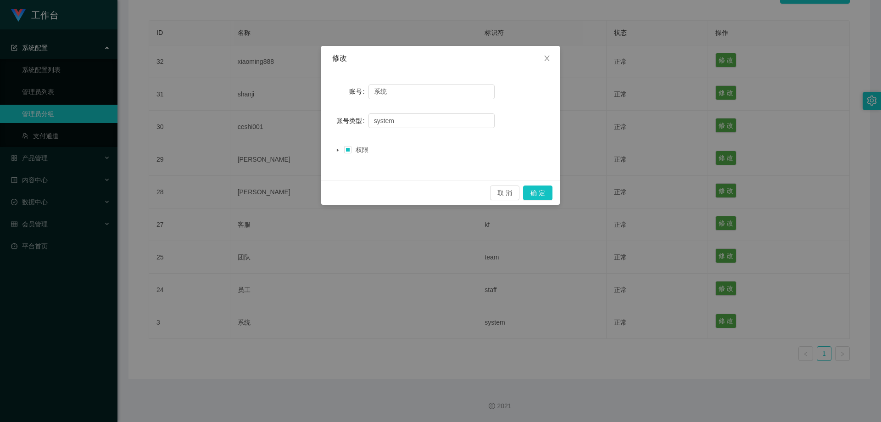
click at [473, 378] on div "修改 账号 系统 账号类型 system 权限 取 消 确 定" at bounding box center [440, 211] width 881 height 422
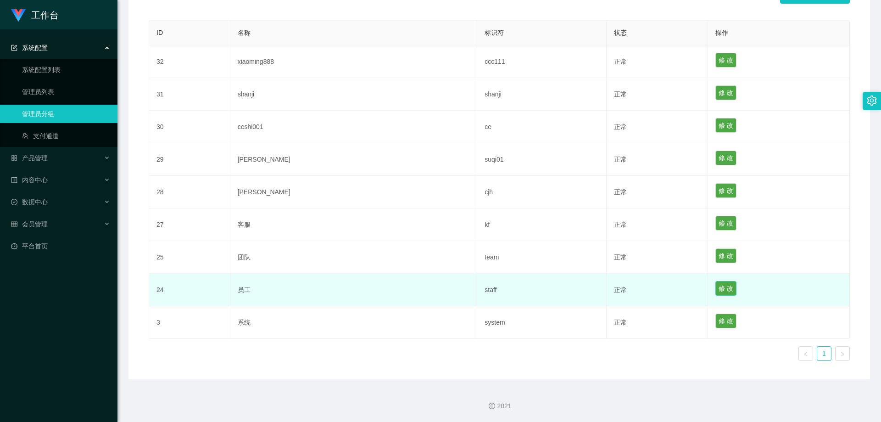
click at [473, 289] on button "修 改" at bounding box center [725, 288] width 21 height 15
type input "员工"
type input "staff"
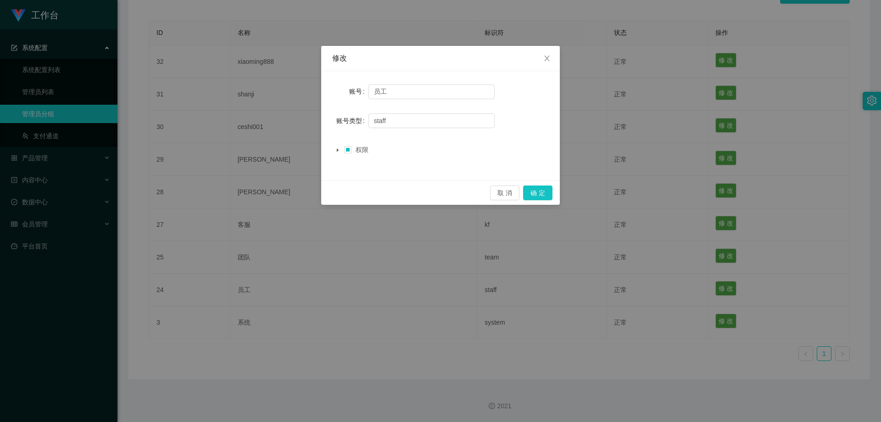
click at [473, 361] on div "修改 账号 员工 账号类型 staff 权限 取 消 确 定" at bounding box center [440, 211] width 881 height 422
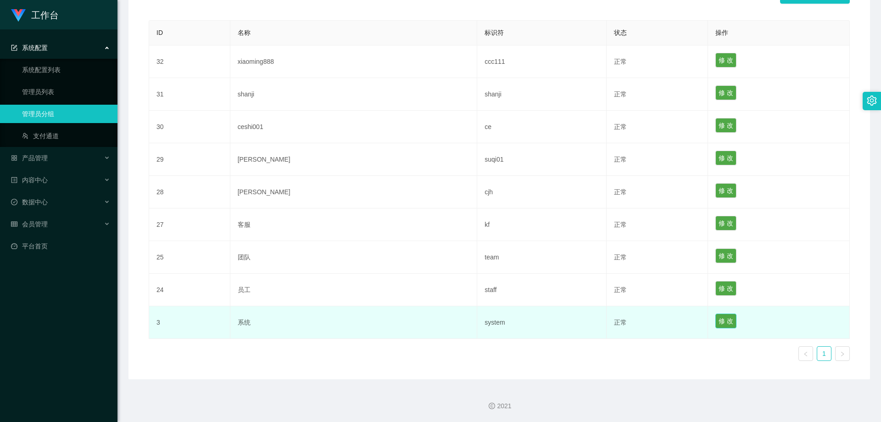
click at [473, 320] on button "修 改" at bounding box center [725, 320] width 21 height 15
type input "系统"
type input "system"
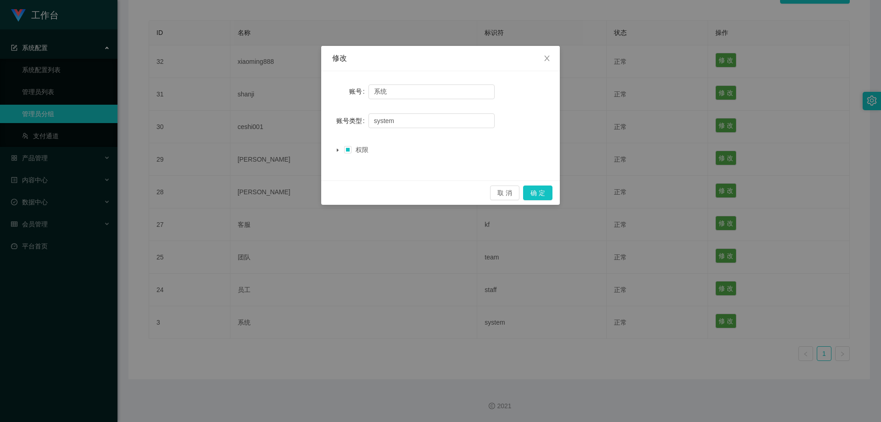
click at [473, 345] on div "修改 账号 系统 账号类型 system 权限 取 消 确 定" at bounding box center [440, 211] width 881 height 422
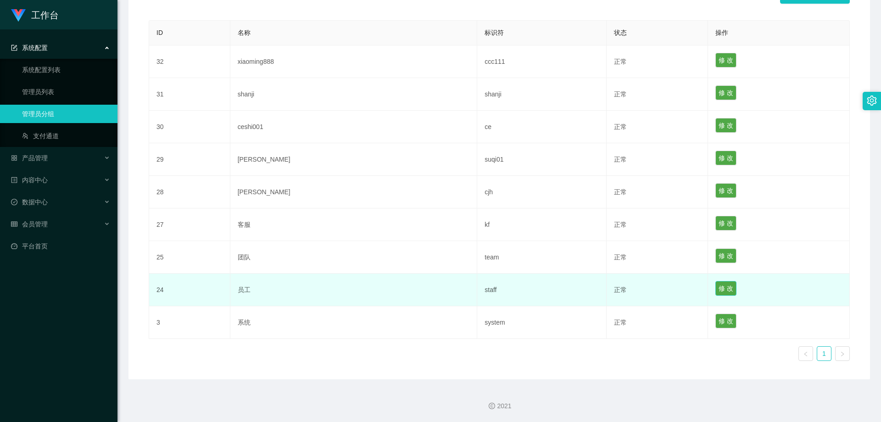
click at [473, 289] on button "修 改" at bounding box center [725, 288] width 21 height 15
type input "员工"
type input "staff"
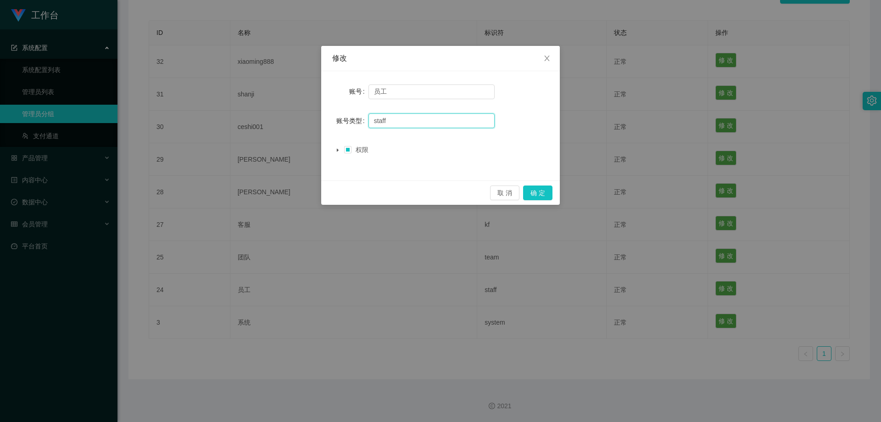
click at [403, 123] on input "staff" at bounding box center [431, 120] width 126 height 15
click at [473, 368] on div "修改 账号 员工 账号类型 staff 权限 取 消 确 定" at bounding box center [440, 211] width 881 height 422
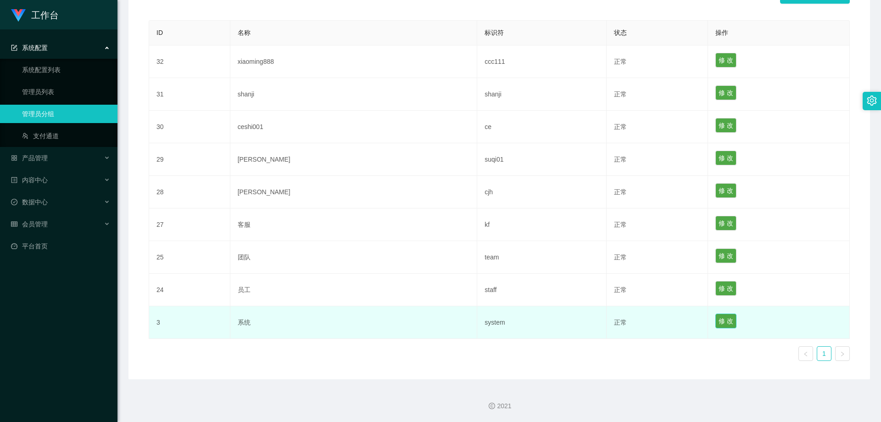
click at [473, 321] on button "修 改" at bounding box center [725, 320] width 21 height 15
type input "系统"
type input "system"
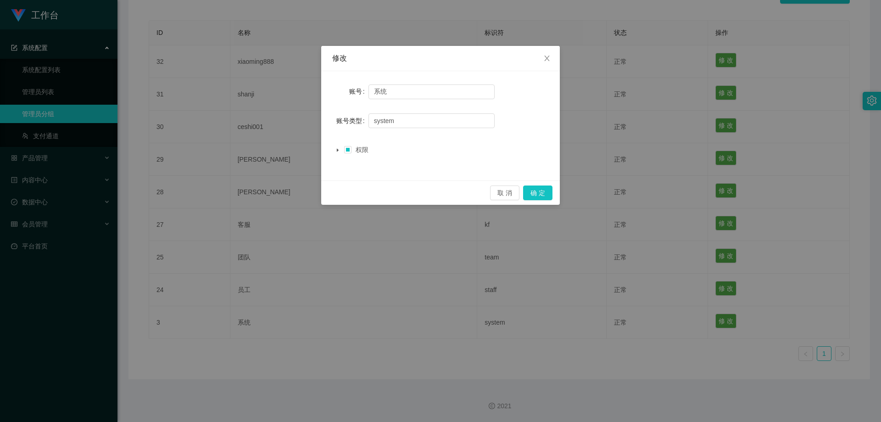
click at [473, 354] on div "修改 账号 系统 账号类型 system 权限 取 消 确 定" at bounding box center [440, 211] width 881 height 422
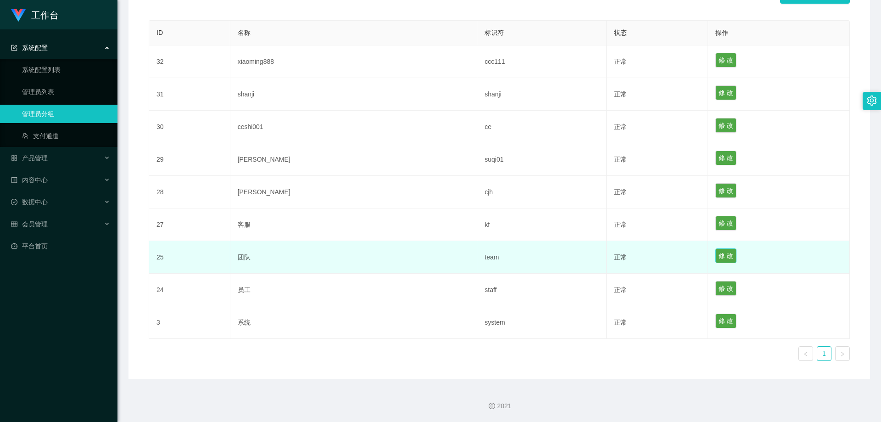
click at [473, 251] on button "修 改" at bounding box center [725, 255] width 21 height 15
type input "团队"
type input "team"
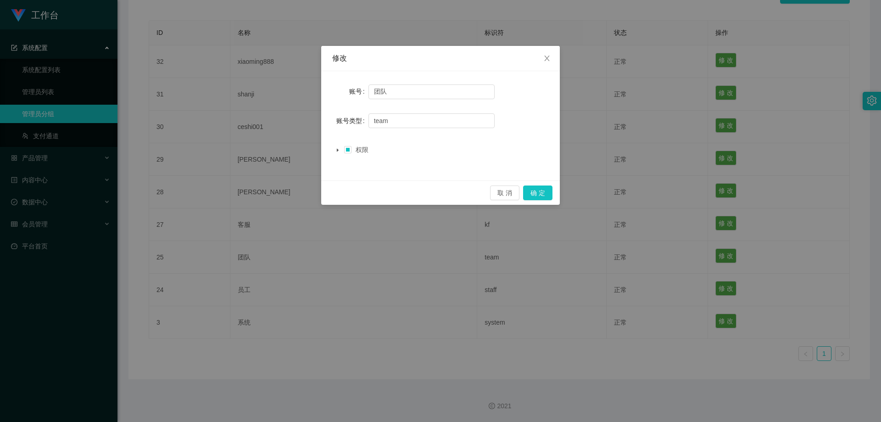
click at [473, 311] on div "修改 账号 团队 账号类型 team 权限 取 消 确 定" at bounding box center [440, 211] width 881 height 422
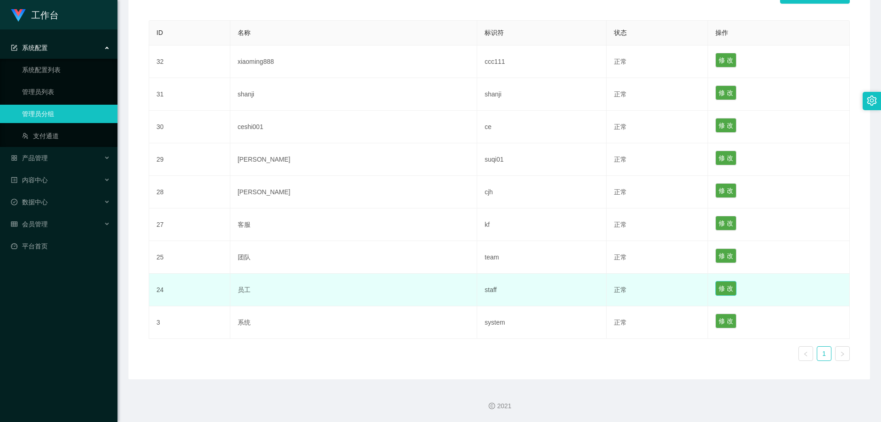
click at [473, 289] on button "修 改" at bounding box center [725, 288] width 21 height 15
type input "员工"
type input "staff"
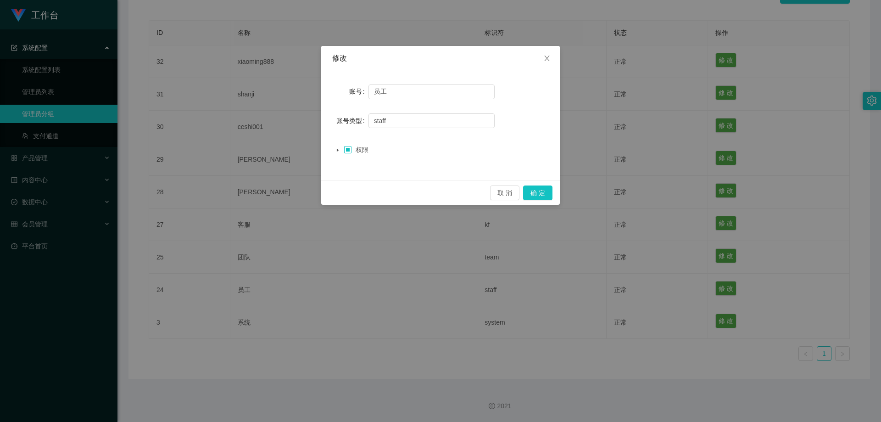
click at [351, 151] on span at bounding box center [347, 149] width 7 height 7
click at [351, 151] on span at bounding box center [347, 149] width 7 height 11
click at [473, 61] on icon "图标: close" at bounding box center [546, 59] width 5 height 6
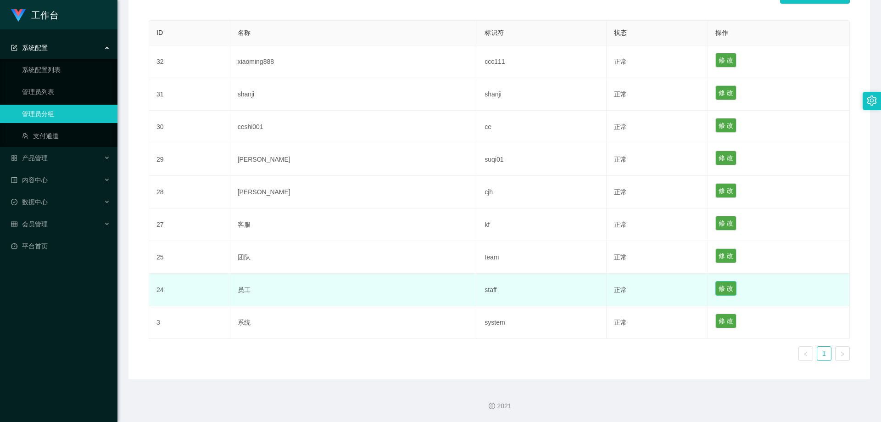
click at [473, 293] on button "修 改" at bounding box center [725, 288] width 21 height 15
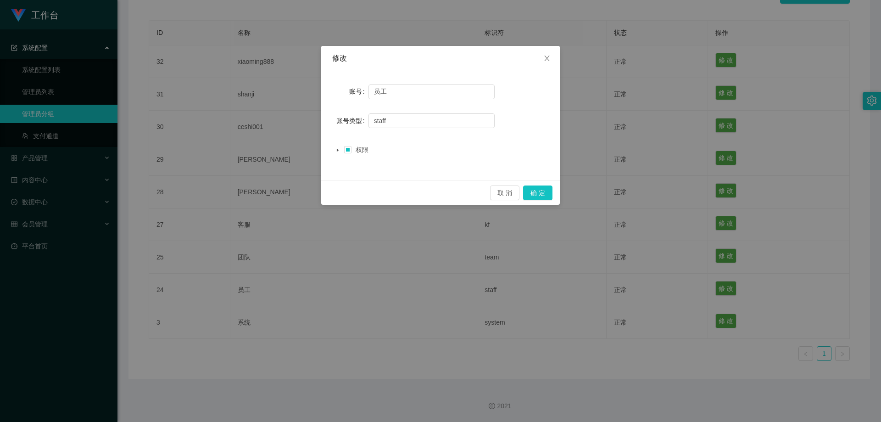
drag, startPoint x: 640, startPoint y: 369, endPoint x: 688, endPoint y: 339, distance: 56.0
click at [473, 368] on div "修改 账号 员工 账号类型 staff 权限 取 消 确 定" at bounding box center [440, 211] width 881 height 422
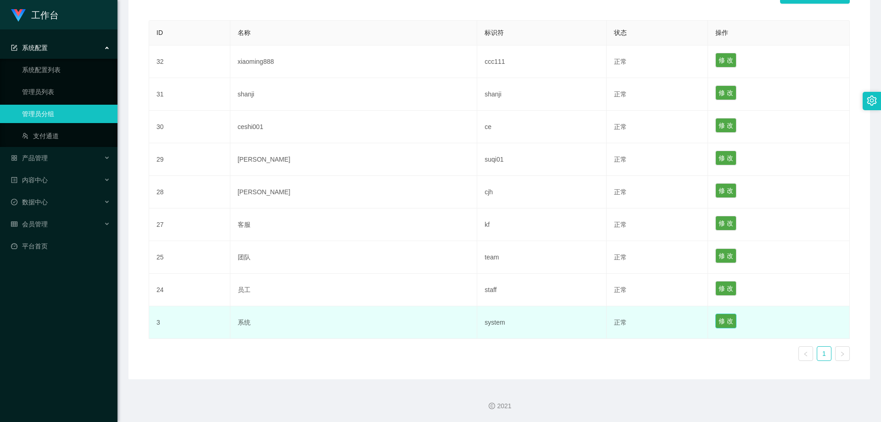
click at [473, 320] on button "修 改" at bounding box center [725, 320] width 21 height 15
type input "系统"
type input "system"
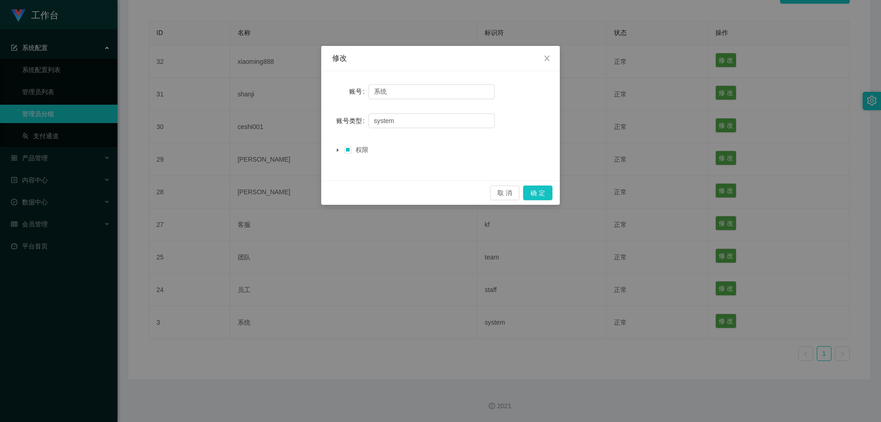
click at [336, 147] on span at bounding box center [337, 149] width 11 height 11
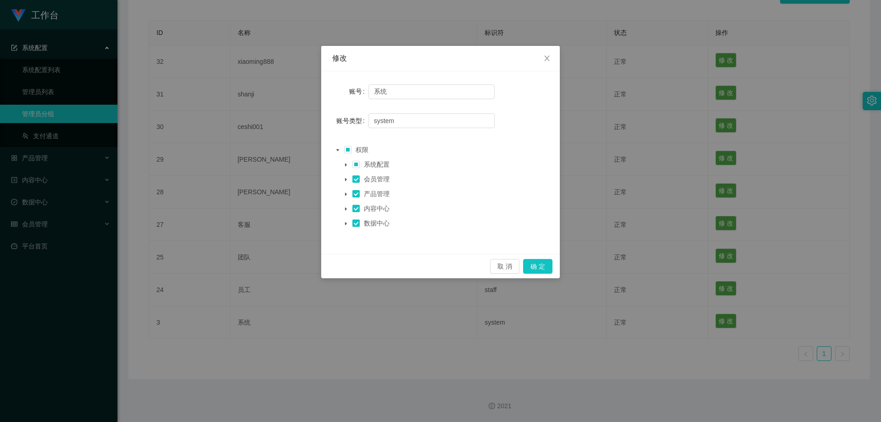
click at [473, 370] on div "修改 账号 系统 账号类型 system 权限 系统配置 会员管理 产品管理 内容中心 数据中心 取 消 确 定" at bounding box center [440, 211] width 881 height 422
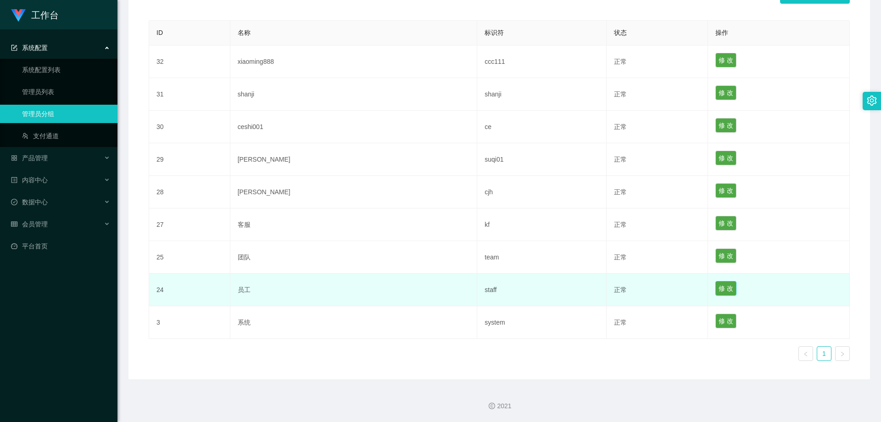
click at [473, 284] on button "修 改" at bounding box center [725, 288] width 21 height 15
type input "员工"
type input "staff"
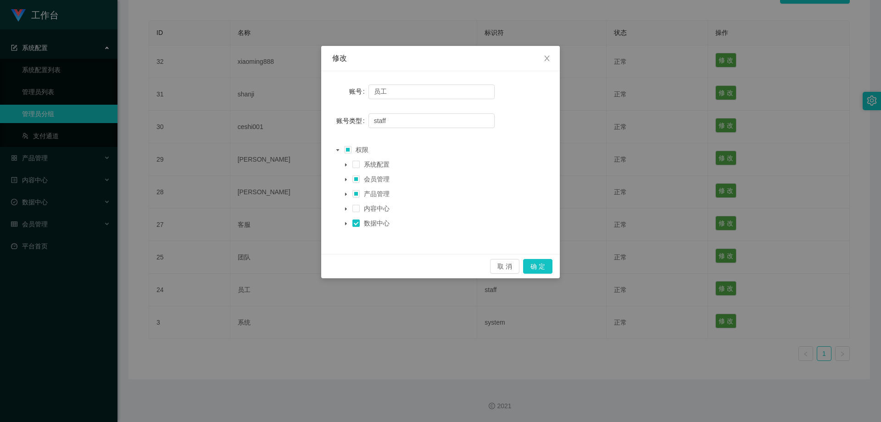
click at [345, 178] on icon "图标: caret-down" at bounding box center [346, 179] width 5 height 5
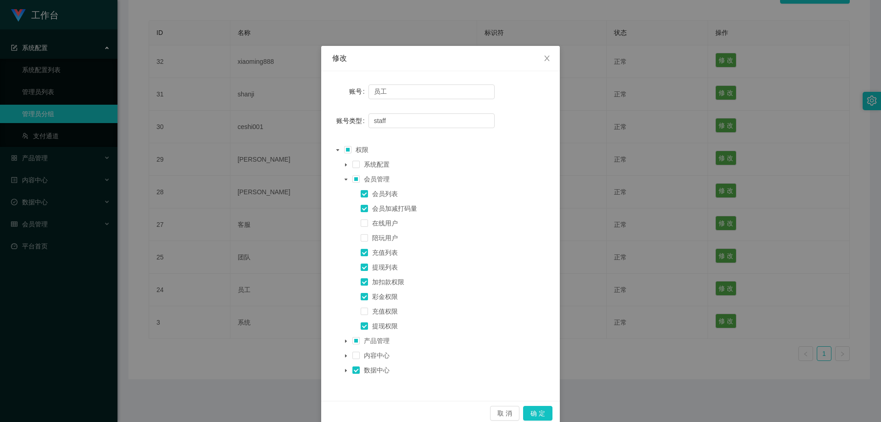
scroll to position [18, 0]
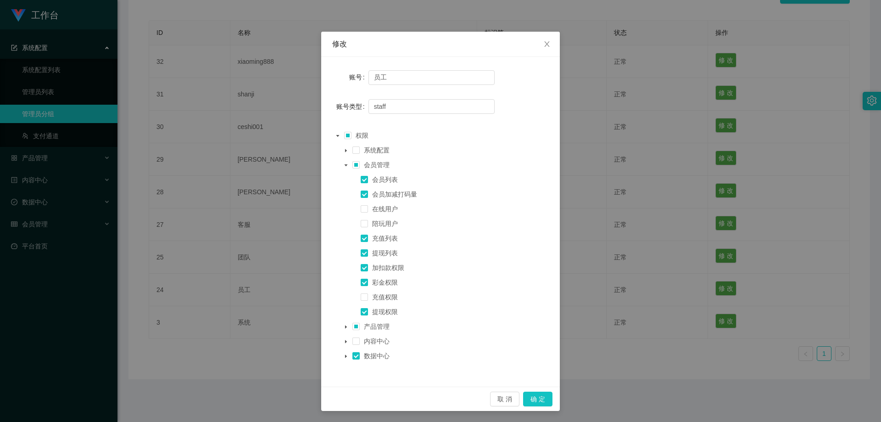
click at [344, 164] on icon "图标: caret-down" at bounding box center [345, 165] width 3 height 2
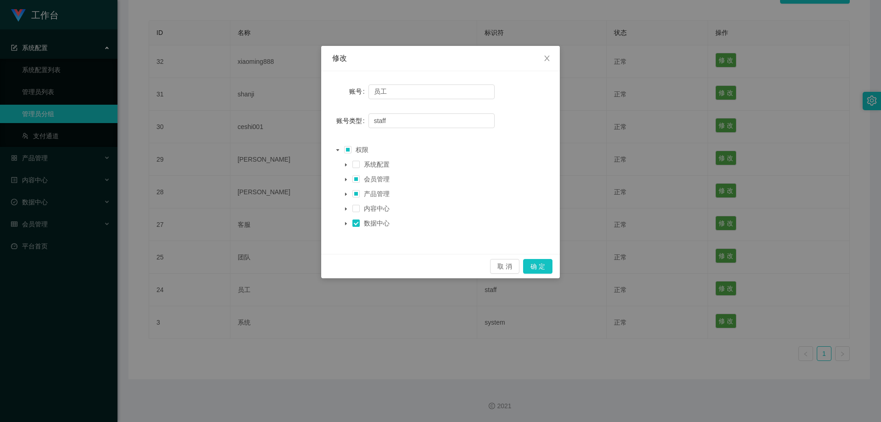
scroll to position [0, 0]
click at [344, 166] on icon "图标: caret-down" at bounding box center [346, 164] width 5 height 5
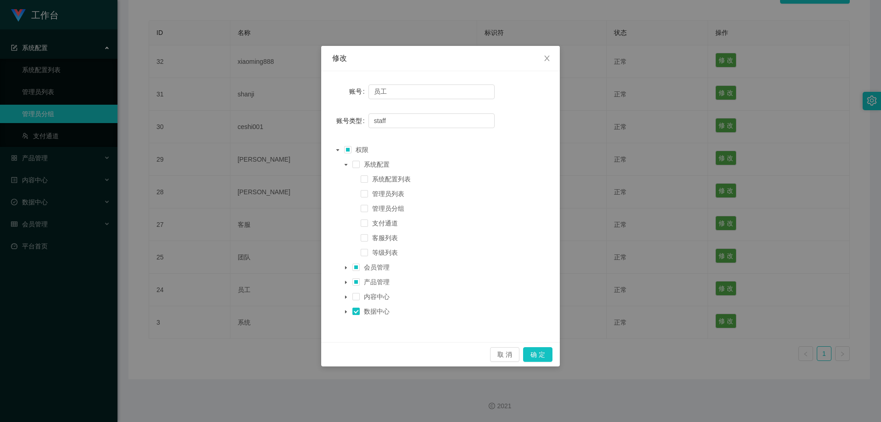
click at [344, 166] on icon "图标: caret-down" at bounding box center [346, 164] width 5 height 5
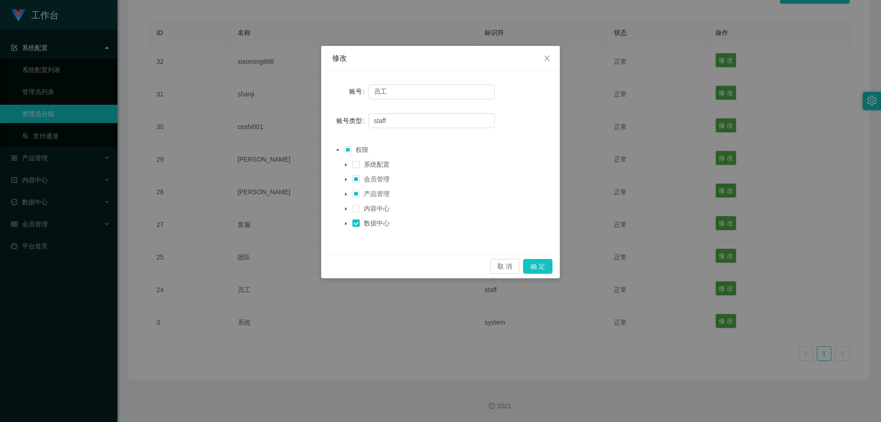
click at [345, 194] on icon "图标: caret-down" at bounding box center [346, 193] width 2 height 3
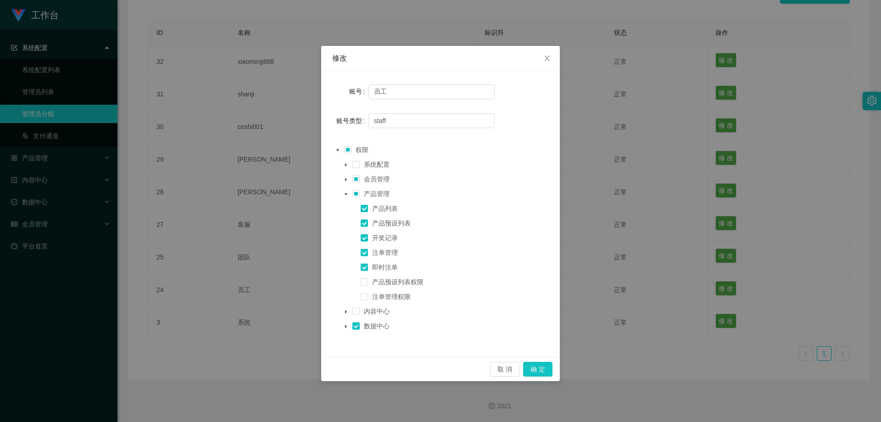
click at [345, 194] on icon "图标: caret-down" at bounding box center [346, 194] width 5 height 5
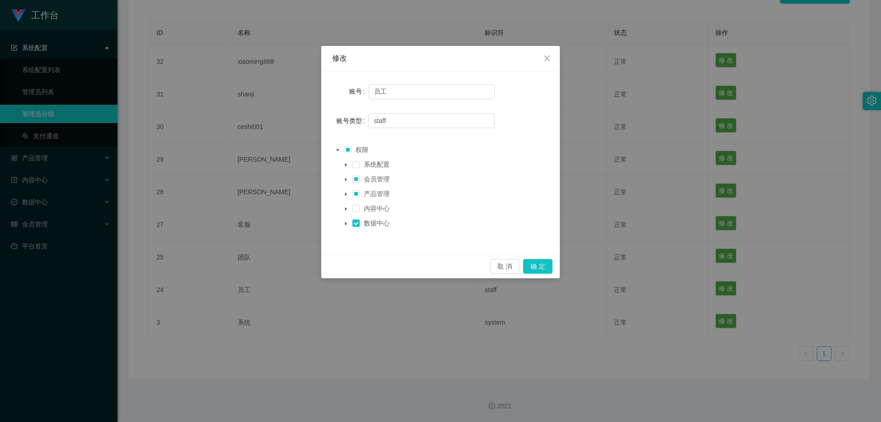
click at [346, 226] on icon "图标: caret-down" at bounding box center [346, 223] width 5 height 5
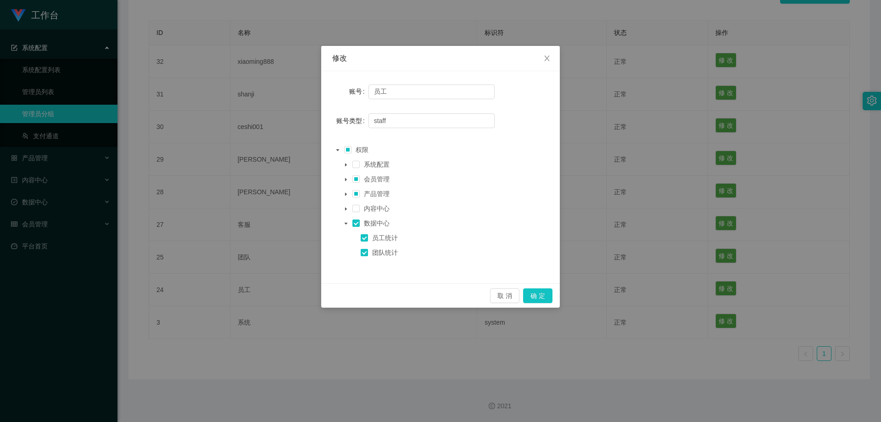
click at [345, 224] on icon "图标: caret-down" at bounding box center [345, 223] width 3 height 2
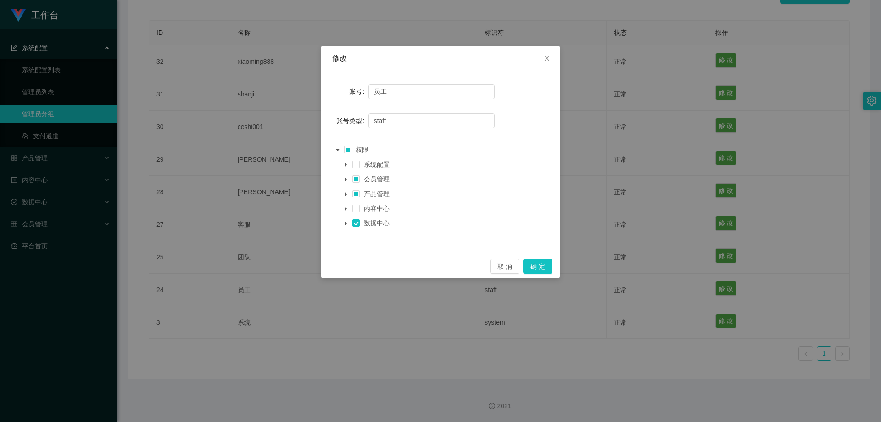
click at [347, 210] on icon "图标: caret-down" at bounding box center [346, 208] width 2 height 3
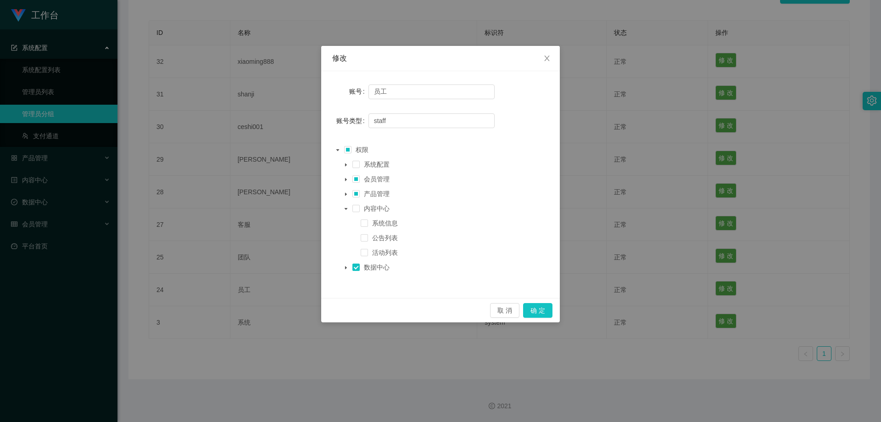
click at [347, 210] on icon "图标: caret-down" at bounding box center [346, 208] width 5 height 5
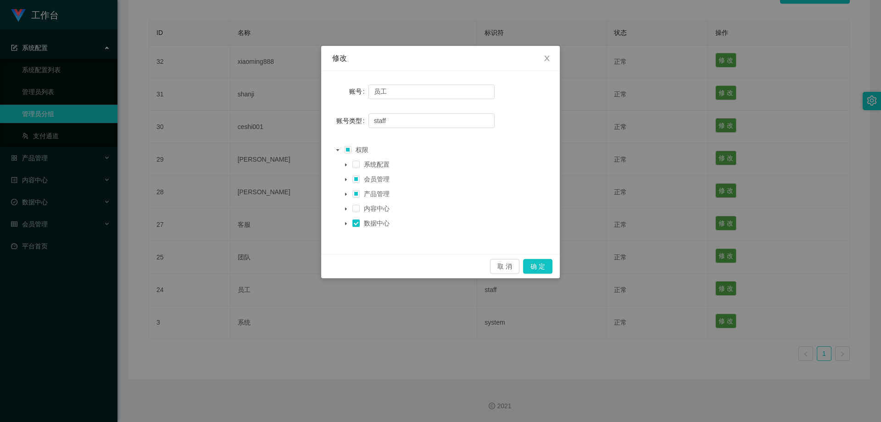
click at [346, 182] on icon "图标: caret-down" at bounding box center [346, 179] width 5 height 5
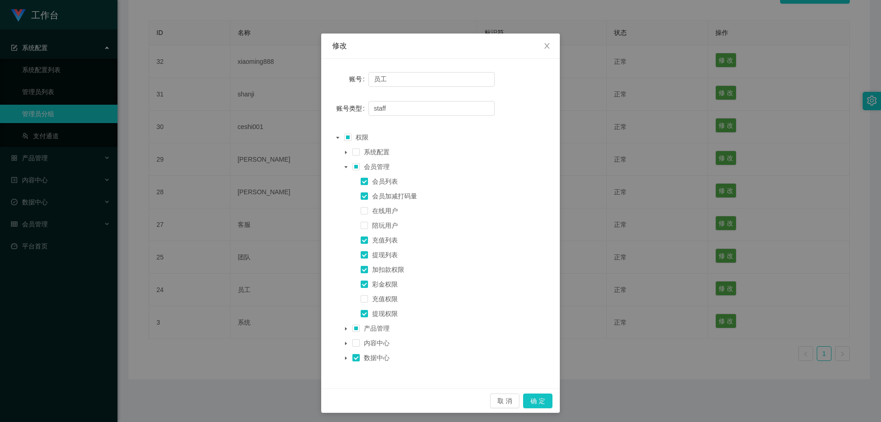
scroll to position [18, 0]
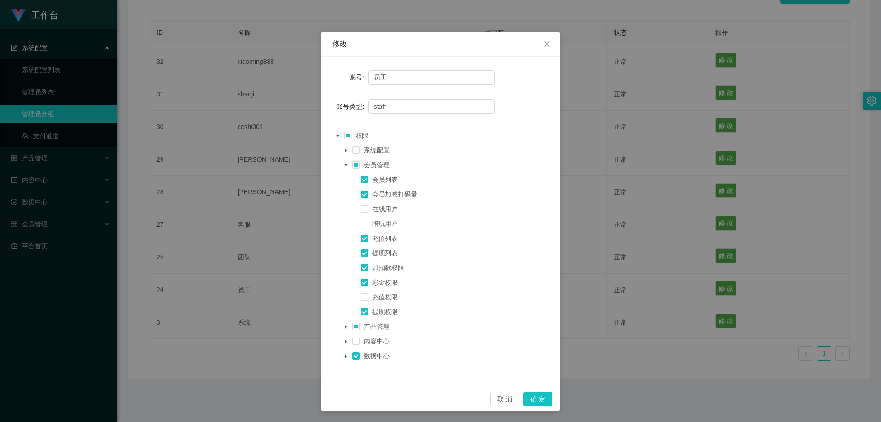
click at [361, 180] on span at bounding box center [364, 179] width 7 height 11
click at [361, 178] on span at bounding box center [364, 179] width 7 height 7
click at [473, 40] on icon "图标: close" at bounding box center [546, 43] width 7 height 7
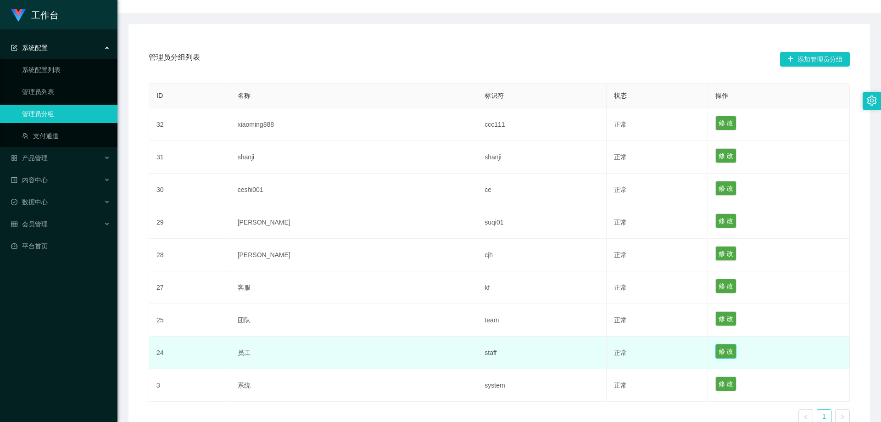
scroll to position [155, 0]
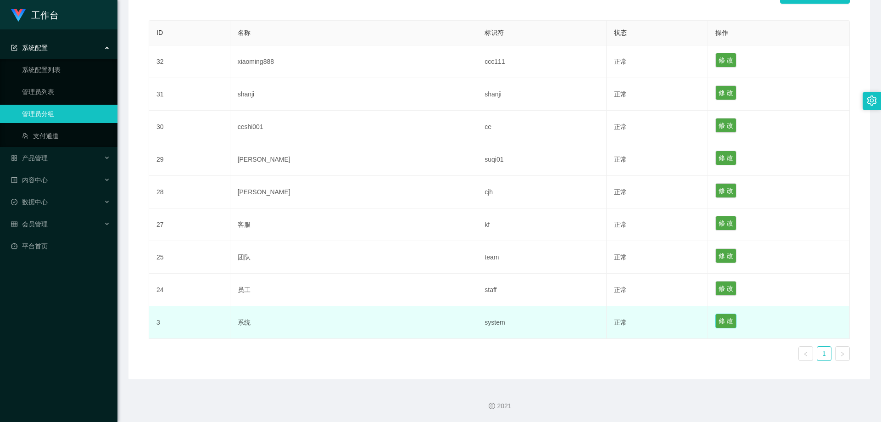
click at [473, 322] on button "修 改" at bounding box center [725, 320] width 21 height 15
type input "系统"
type input "system"
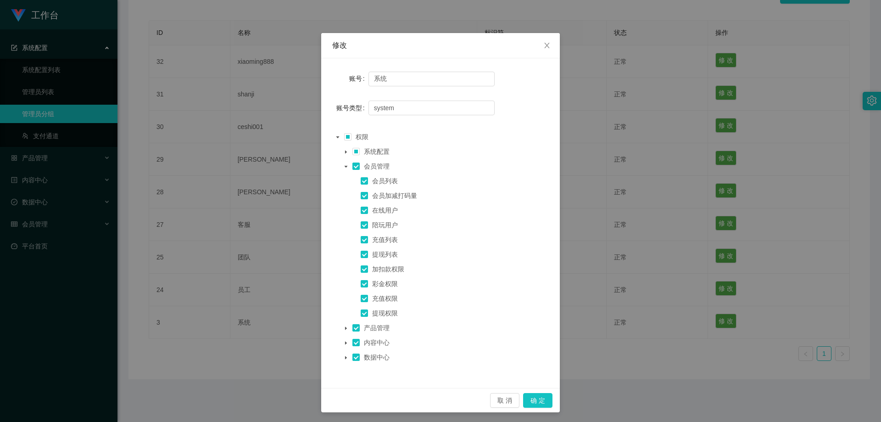
scroll to position [18, 0]
click at [344, 325] on icon "图标: caret-down" at bounding box center [346, 326] width 5 height 5
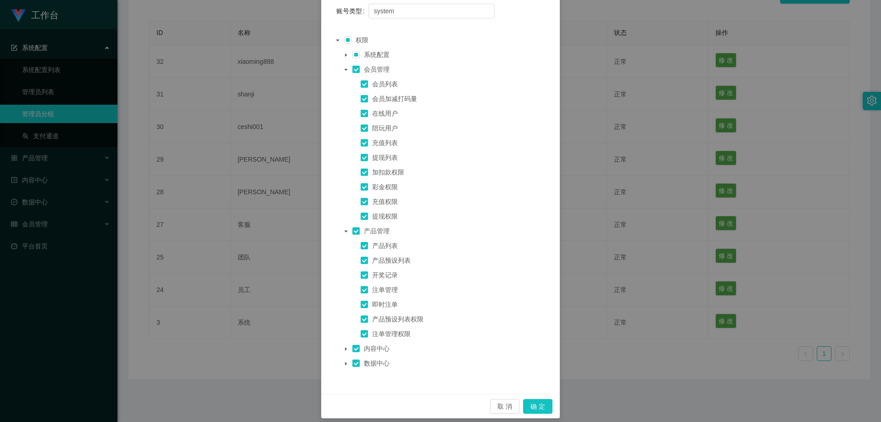
scroll to position [0, 0]
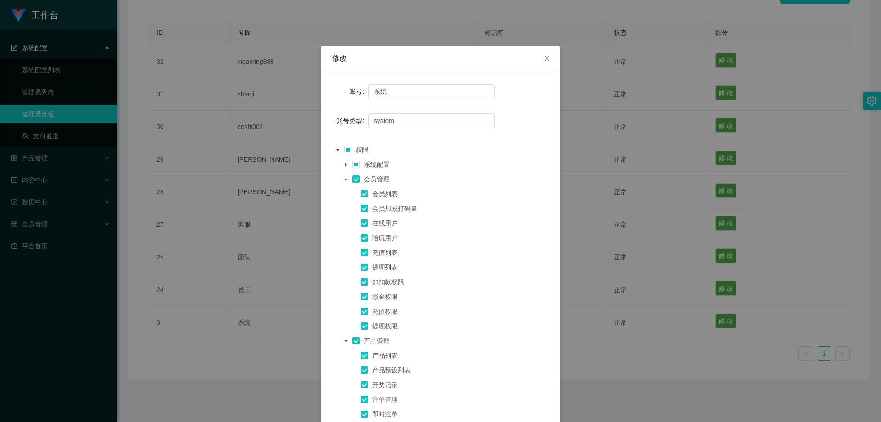
click at [344, 163] on icon "图标: caret-down" at bounding box center [346, 164] width 5 height 5
click at [473, 57] on icon "图标: close" at bounding box center [546, 58] width 7 height 7
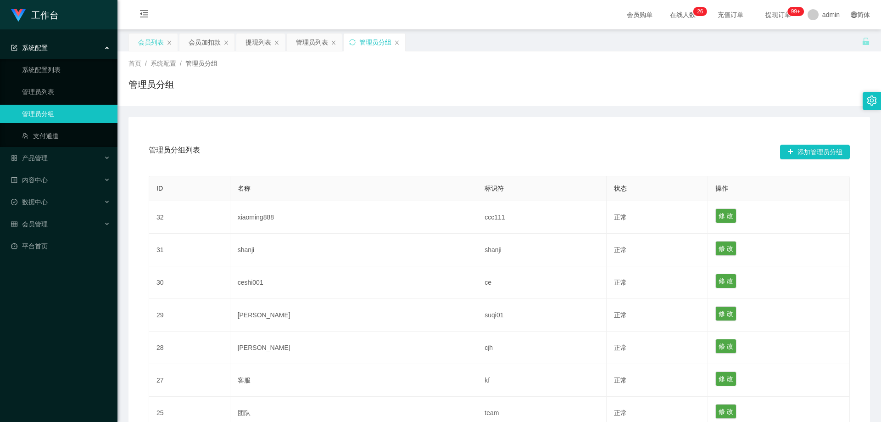
click at [141, 43] on div "会员列表" at bounding box center [151, 41] width 26 height 17
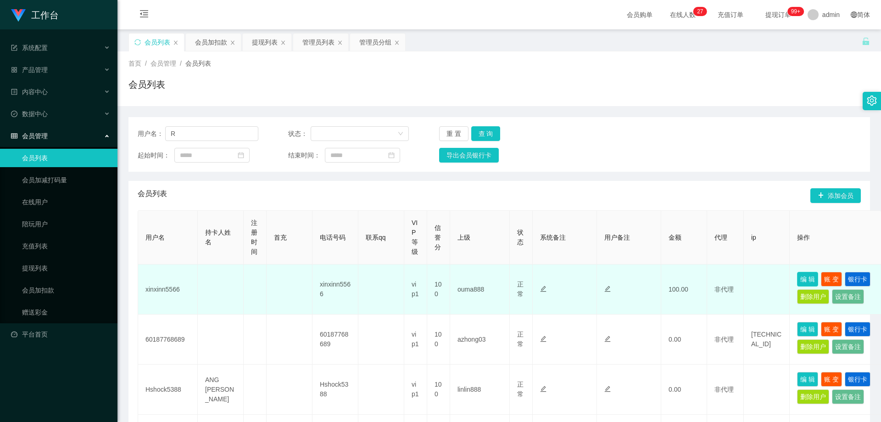
click at [473, 277] on button "编 辑" at bounding box center [807, 279] width 21 height 15
type input "xinxinn5566"
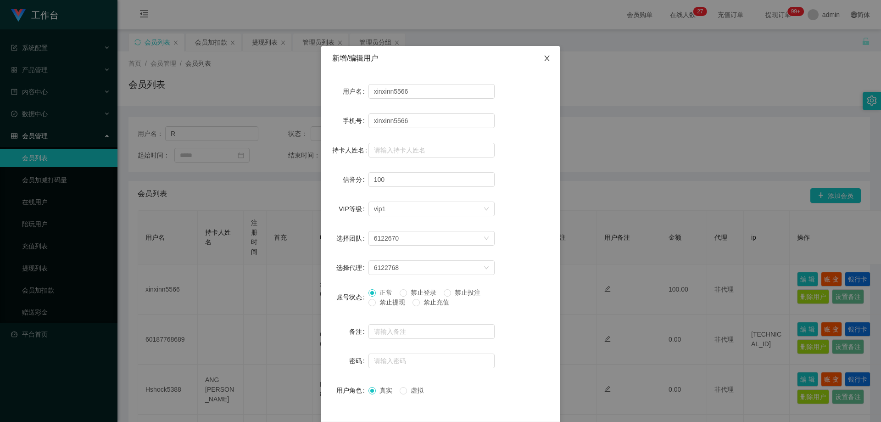
click at [473, 58] on icon "图标: close" at bounding box center [546, 59] width 5 height 6
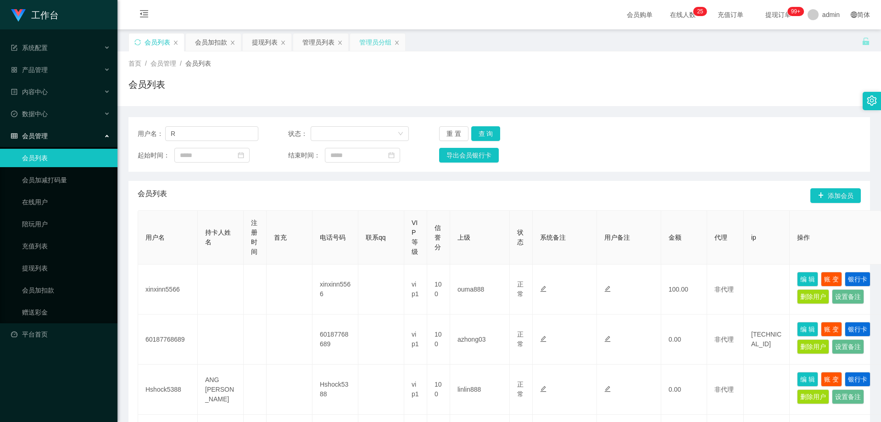
click at [378, 47] on div "管理员分组" at bounding box center [375, 41] width 32 height 17
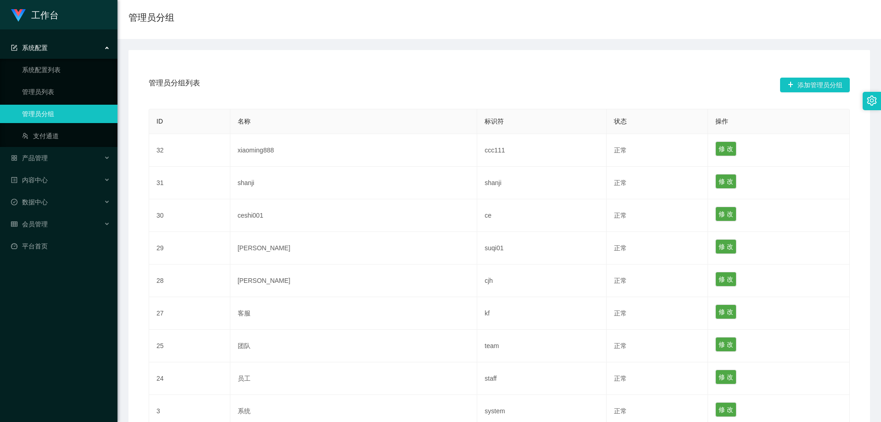
scroll to position [138, 0]
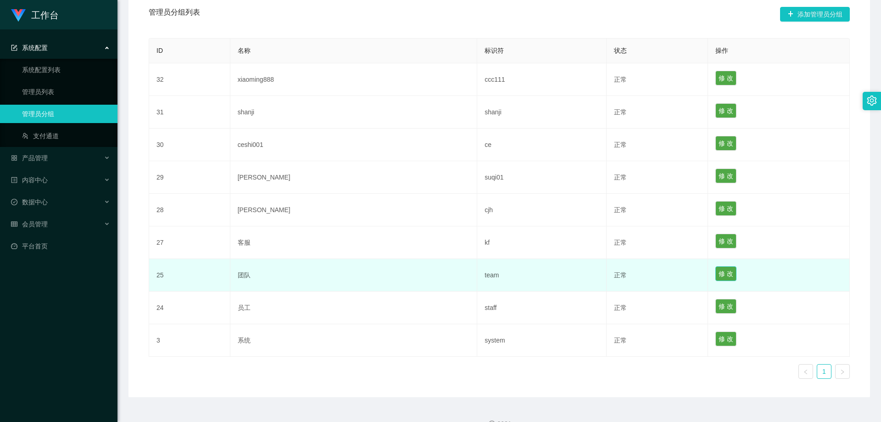
click at [473, 277] on button "修 改" at bounding box center [725, 273] width 21 height 15
type input "团队"
type input "team"
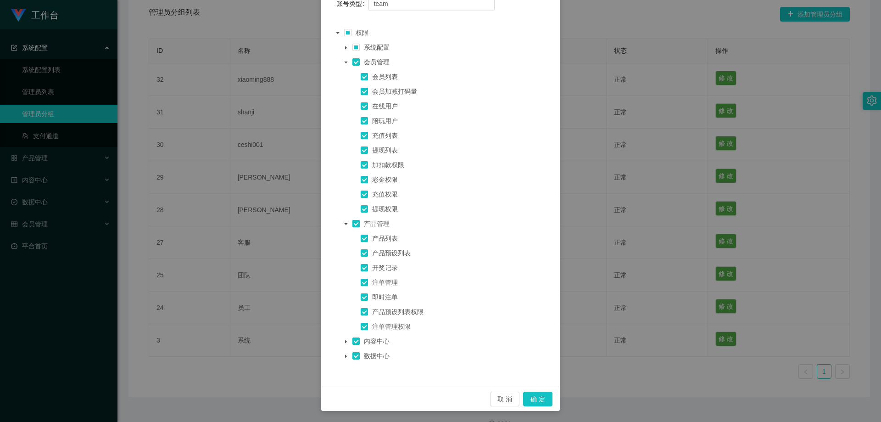
scroll to position [0, 0]
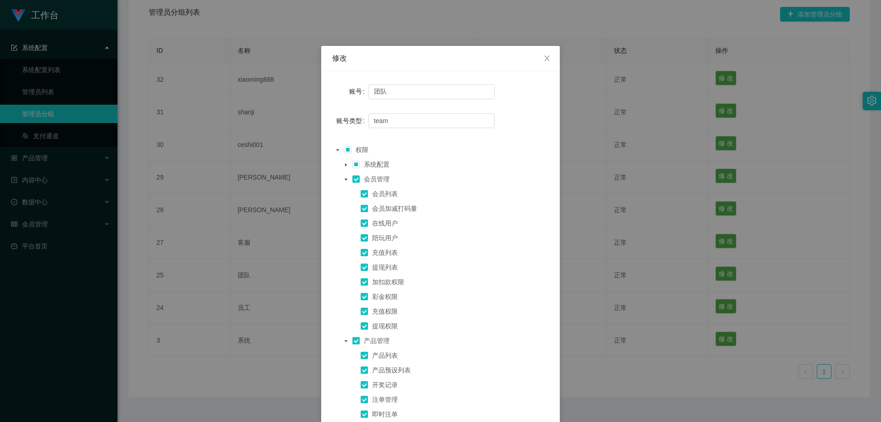
click at [344, 179] on icon "图标: caret-down" at bounding box center [345, 179] width 3 height 2
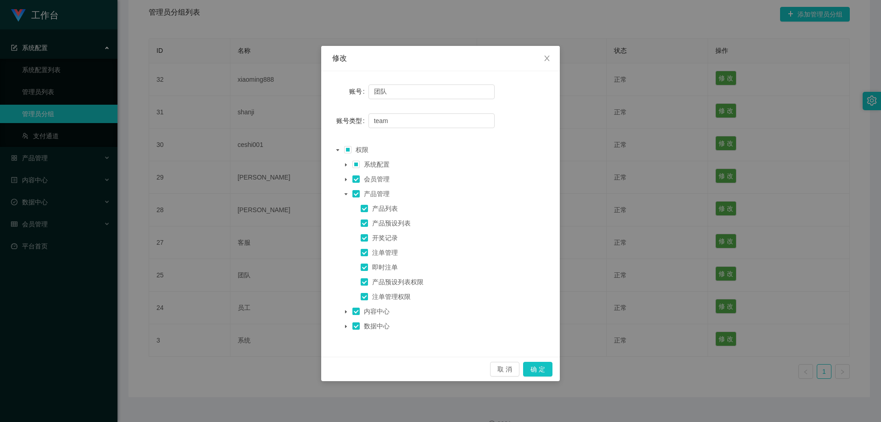
click at [347, 191] on span at bounding box center [345, 193] width 11 height 11
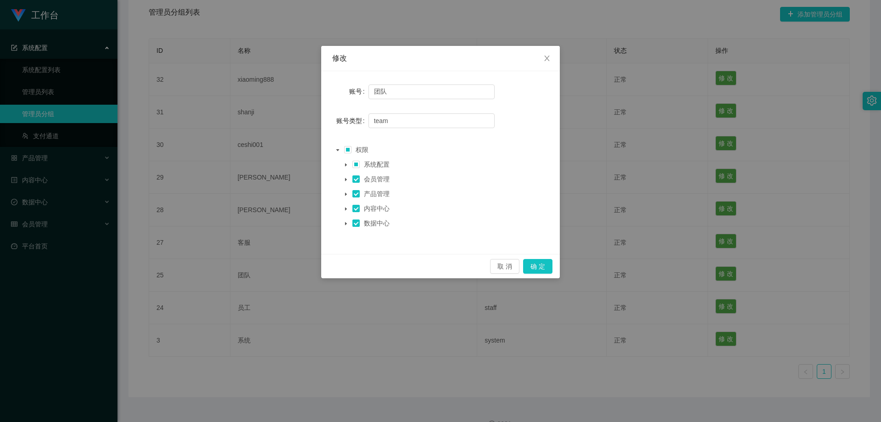
click at [337, 150] on icon "图标: caret-down" at bounding box center [337, 150] width 3 height 2
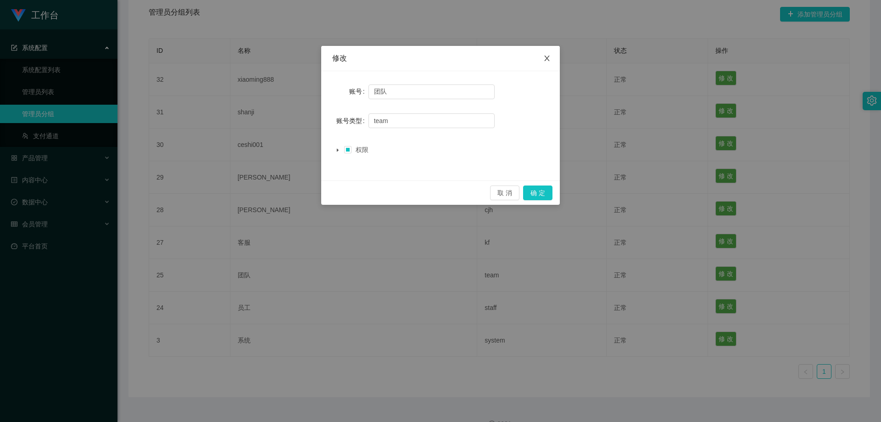
click at [473, 58] on icon "图标: close" at bounding box center [546, 59] width 5 height 6
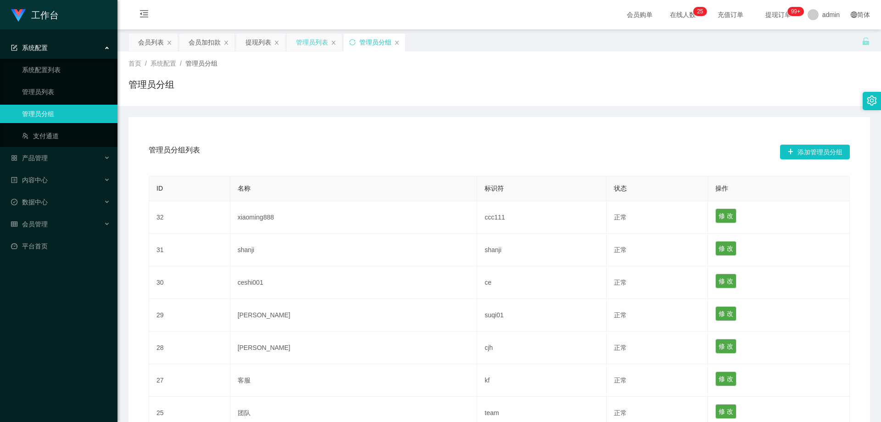
click at [302, 46] on div "管理员列表" at bounding box center [312, 41] width 32 height 17
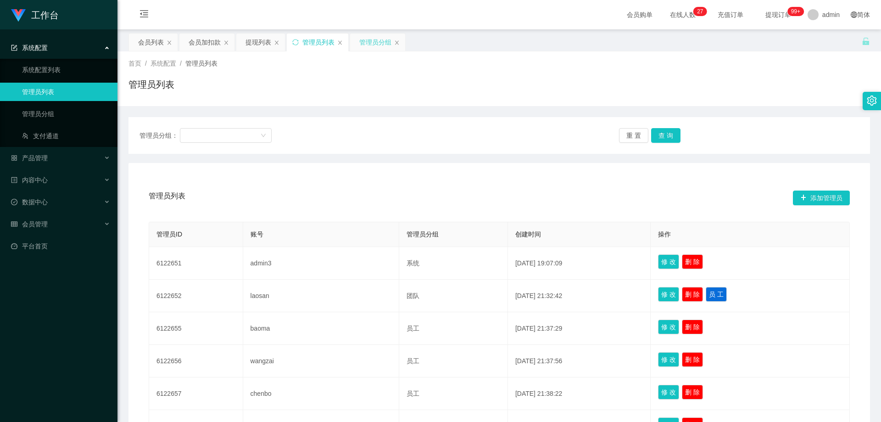
click at [368, 43] on div "管理员分组" at bounding box center [375, 41] width 32 height 17
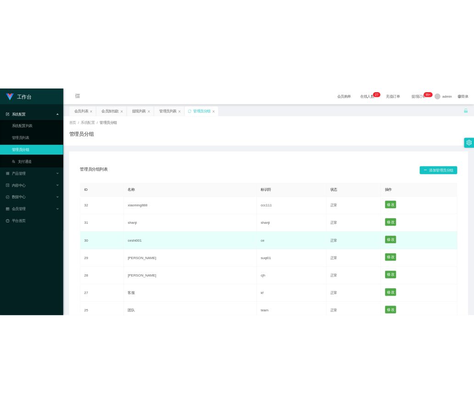
scroll to position [138, 0]
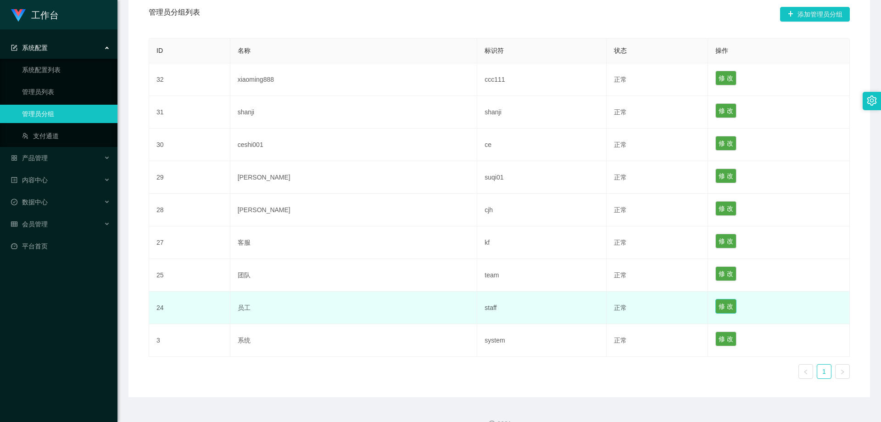
click at [473, 310] on button "修 改" at bounding box center [725, 306] width 21 height 15
type input "员工"
type input "staff"
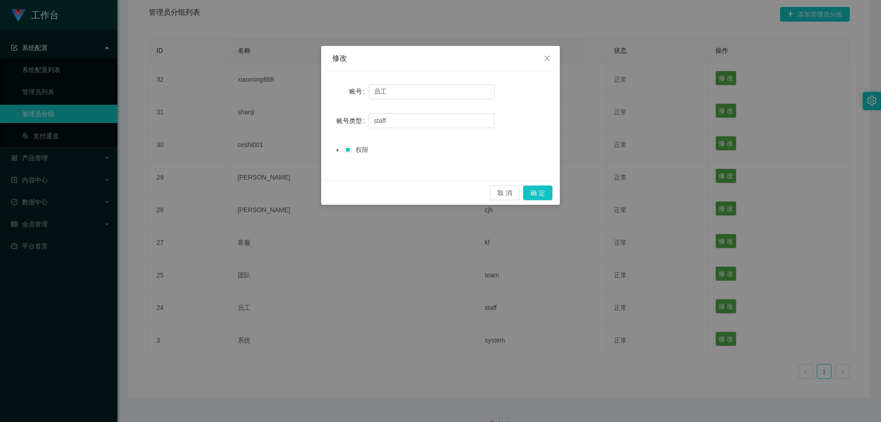
click at [337, 150] on icon "图标: caret-down" at bounding box center [338, 149] width 2 height 3
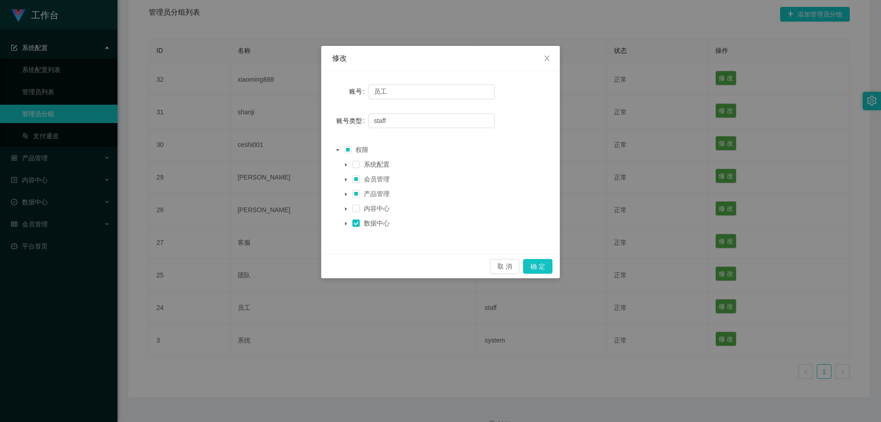
click at [343, 181] on span at bounding box center [345, 178] width 11 height 11
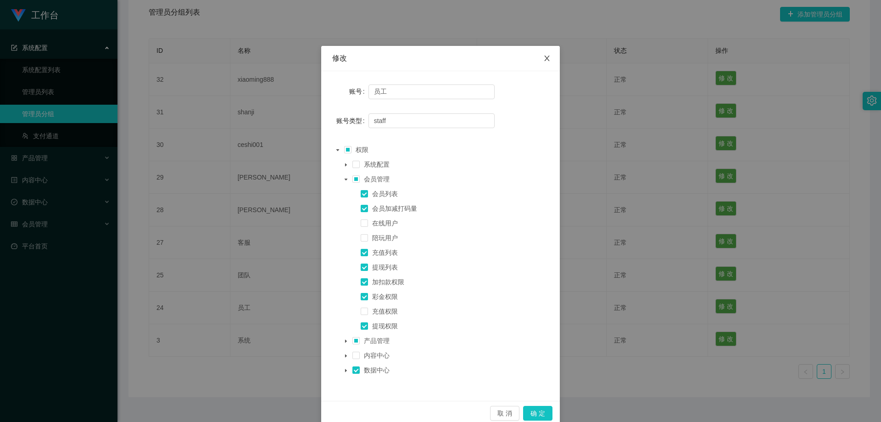
click at [473, 59] on icon "图标: close" at bounding box center [546, 58] width 7 height 7
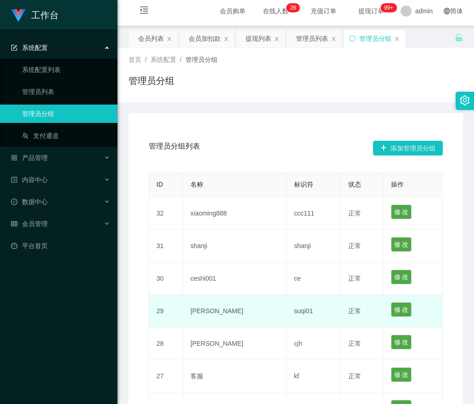
scroll to position [0, 0]
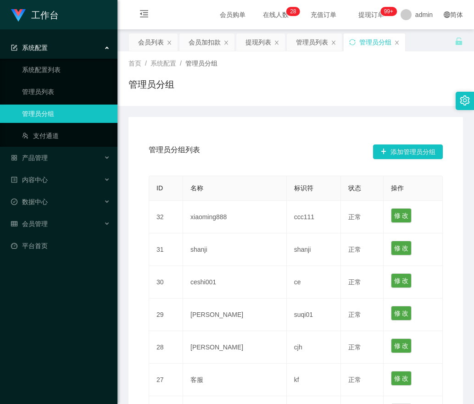
click at [396, 43] on icon "图标: close" at bounding box center [397, 43] width 6 height 6
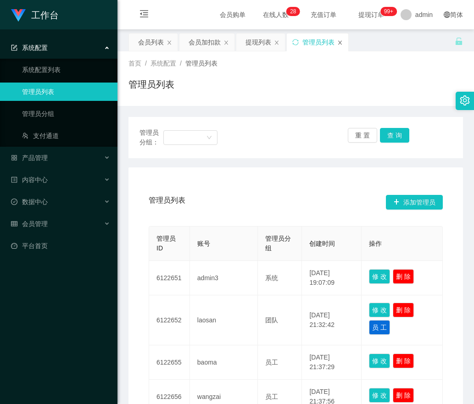
click at [338, 41] on icon "图标: close" at bounding box center [340, 43] width 6 height 6
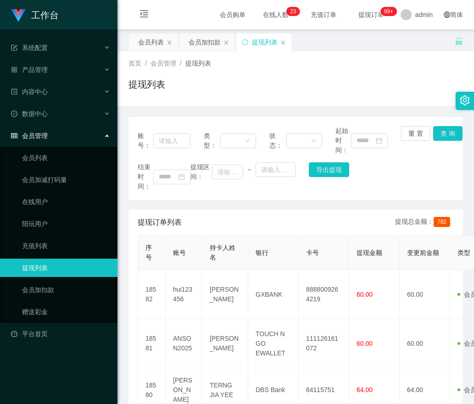
drag, startPoint x: 201, startPoint y: 46, endPoint x: 205, endPoint y: 56, distance: 10.7
click at [201, 46] on div "会员加扣款" at bounding box center [205, 41] width 32 height 17
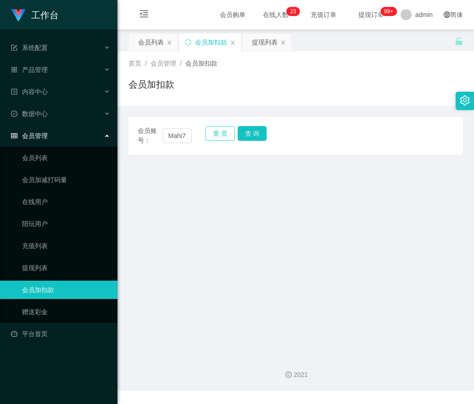
click at [222, 137] on button "重 置" at bounding box center [219, 133] width 29 height 15
click at [179, 136] on input "text" at bounding box center [177, 135] width 29 height 15
paste input "vivi7787"
type input "vivi7787"
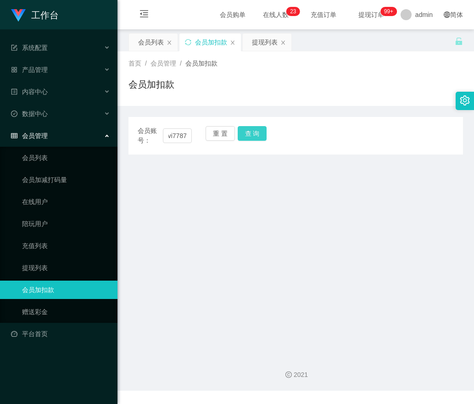
click at [245, 133] on button "查 询" at bounding box center [252, 133] width 29 height 15
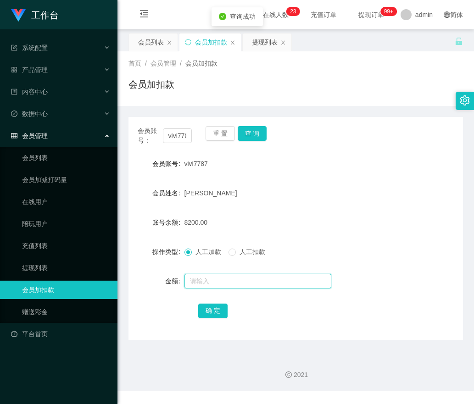
click at [200, 275] on input "text" at bounding box center [257, 281] width 147 height 15
type input "5000"
click at [219, 311] on button "确 定" at bounding box center [212, 311] width 29 height 15
click at [225, 135] on button "重 置" at bounding box center [219, 133] width 29 height 15
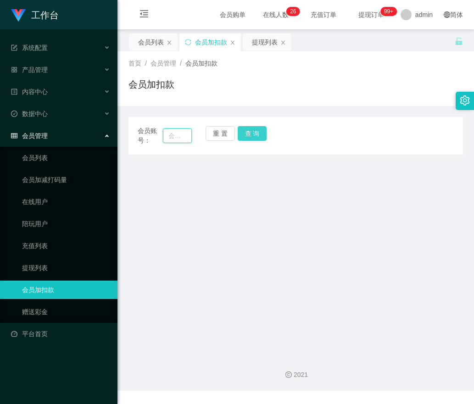
drag, startPoint x: 182, startPoint y: 139, endPoint x: 250, endPoint y: 139, distance: 68.8
click at [184, 139] on input "text" at bounding box center [177, 135] width 29 height 15
paste input "ohweihuat"
type input "ohweihuat"
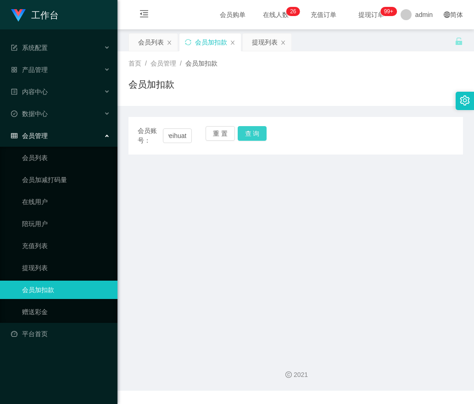
drag, startPoint x: 250, startPoint y: 132, endPoint x: 251, endPoint y: 157, distance: 24.8
click at [250, 132] on button "查 询" at bounding box center [252, 133] width 29 height 15
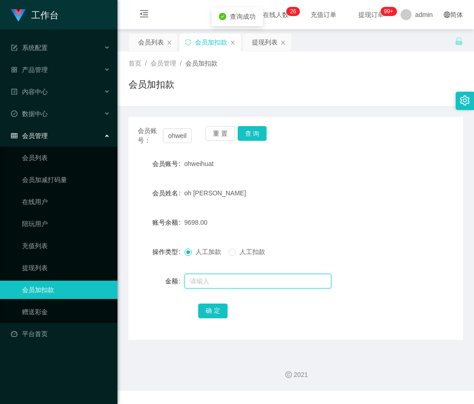
click at [212, 283] on input "text" at bounding box center [257, 281] width 147 height 15
type input "2800"
drag, startPoint x: 213, startPoint y: 313, endPoint x: 214, endPoint y: 308, distance: 5.7
click at [213, 313] on button "确 定" at bounding box center [212, 311] width 29 height 15
click at [217, 132] on button "重 置" at bounding box center [219, 133] width 29 height 15
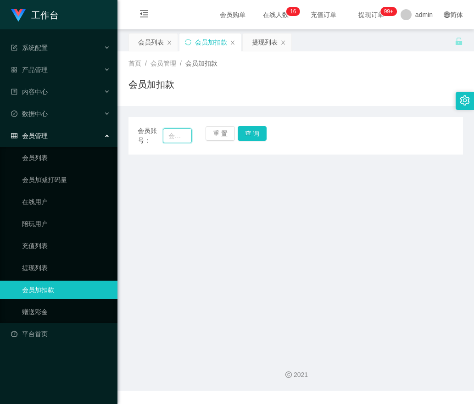
click at [174, 135] on input "text" at bounding box center [177, 135] width 29 height 15
paste input "kent1109"
type input "kent1109"
click at [258, 132] on button "查 询" at bounding box center [252, 133] width 29 height 15
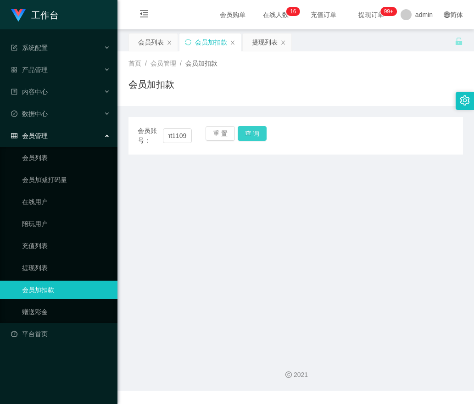
scroll to position [0, 0]
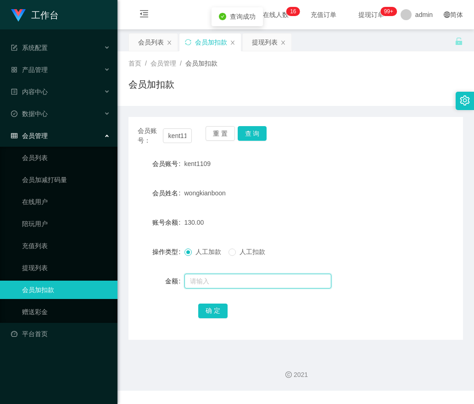
click at [201, 283] on input "text" at bounding box center [257, 281] width 147 height 15
type input "1500"
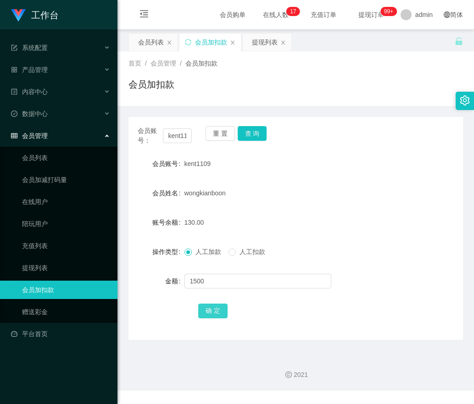
click at [216, 308] on button "确 定" at bounding box center [212, 311] width 29 height 15
click at [219, 133] on button "重 置" at bounding box center [219, 133] width 29 height 15
